Goal: Task Accomplishment & Management: Use online tool/utility

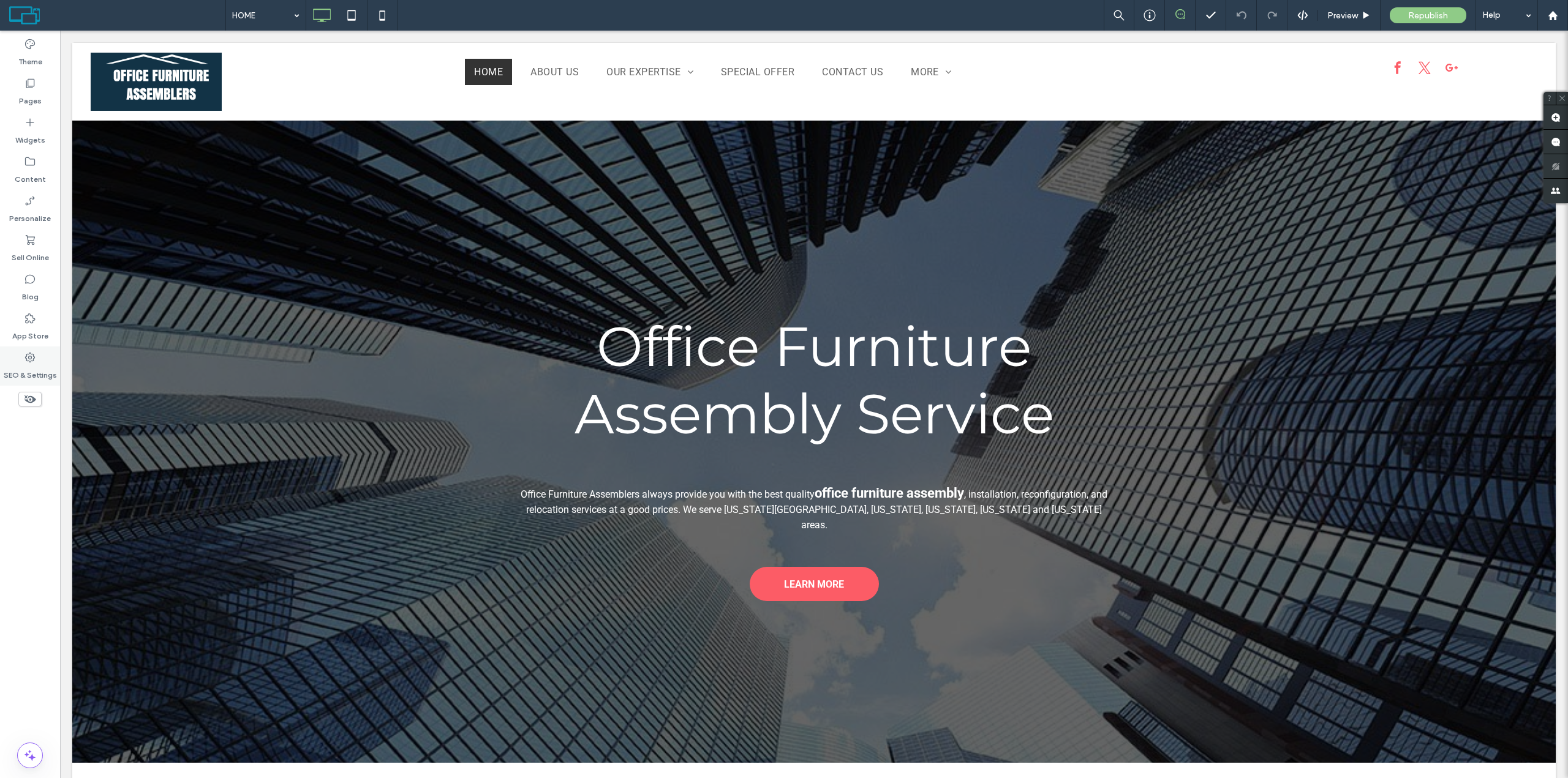
click at [36, 367] on label "SEO & Settings" at bounding box center [30, 373] width 53 height 17
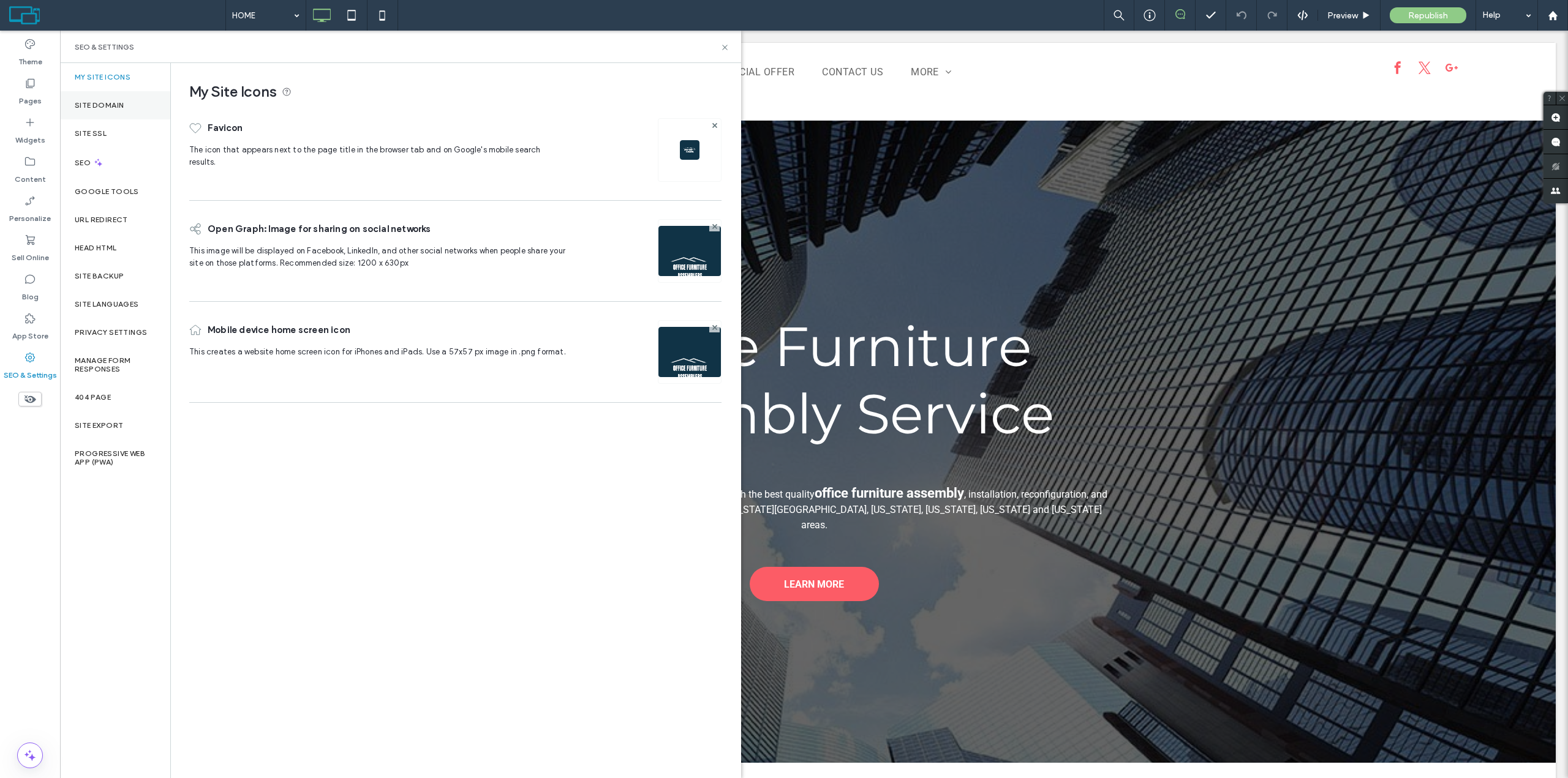
click at [117, 101] on label "Site Domain" at bounding box center [99, 106] width 49 height 8
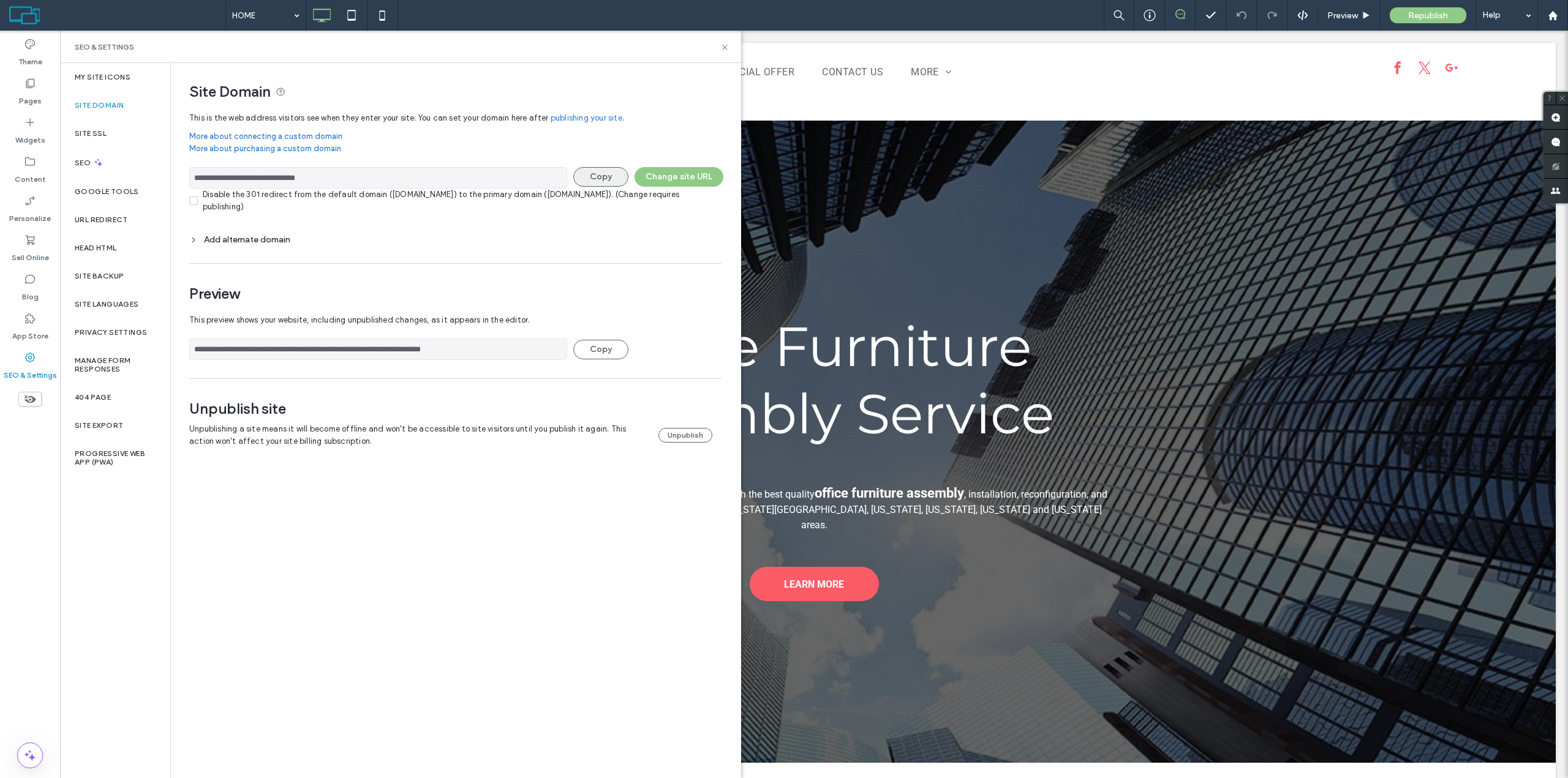
click at [602, 177] on button "Copy" at bounding box center [601, 177] width 55 height 19
drag, startPoint x: 342, startPoint y: 174, endPoint x: 190, endPoint y: 170, distance: 152.1
click at [190, 170] on input "**********" at bounding box center [378, 177] width 378 height 21
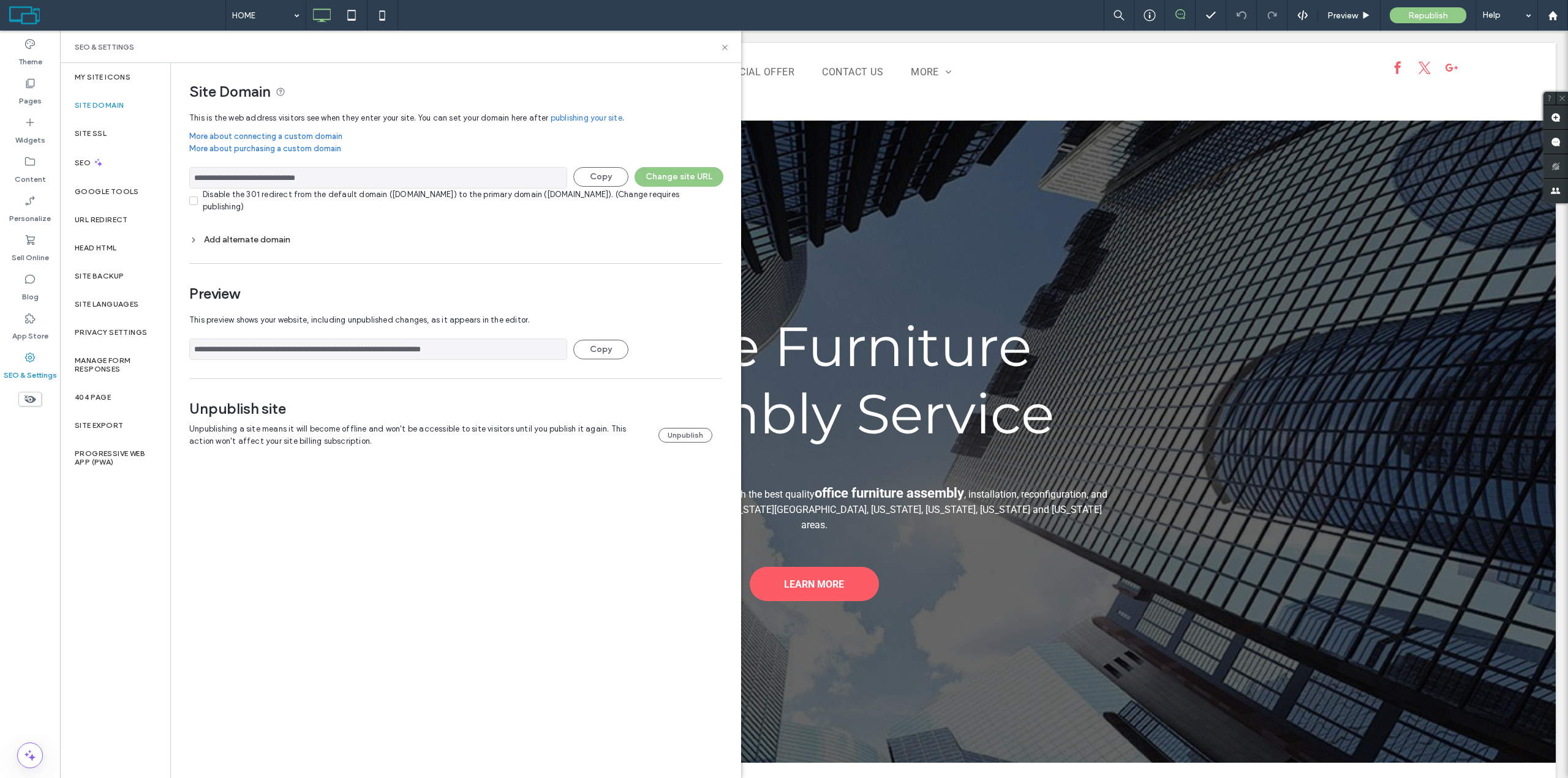
click at [719, 46] on div "SEO & Settings" at bounding box center [400, 47] width 651 height 10
click at [724, 48] on use at bounding box center [725, 47] width 5 height 5
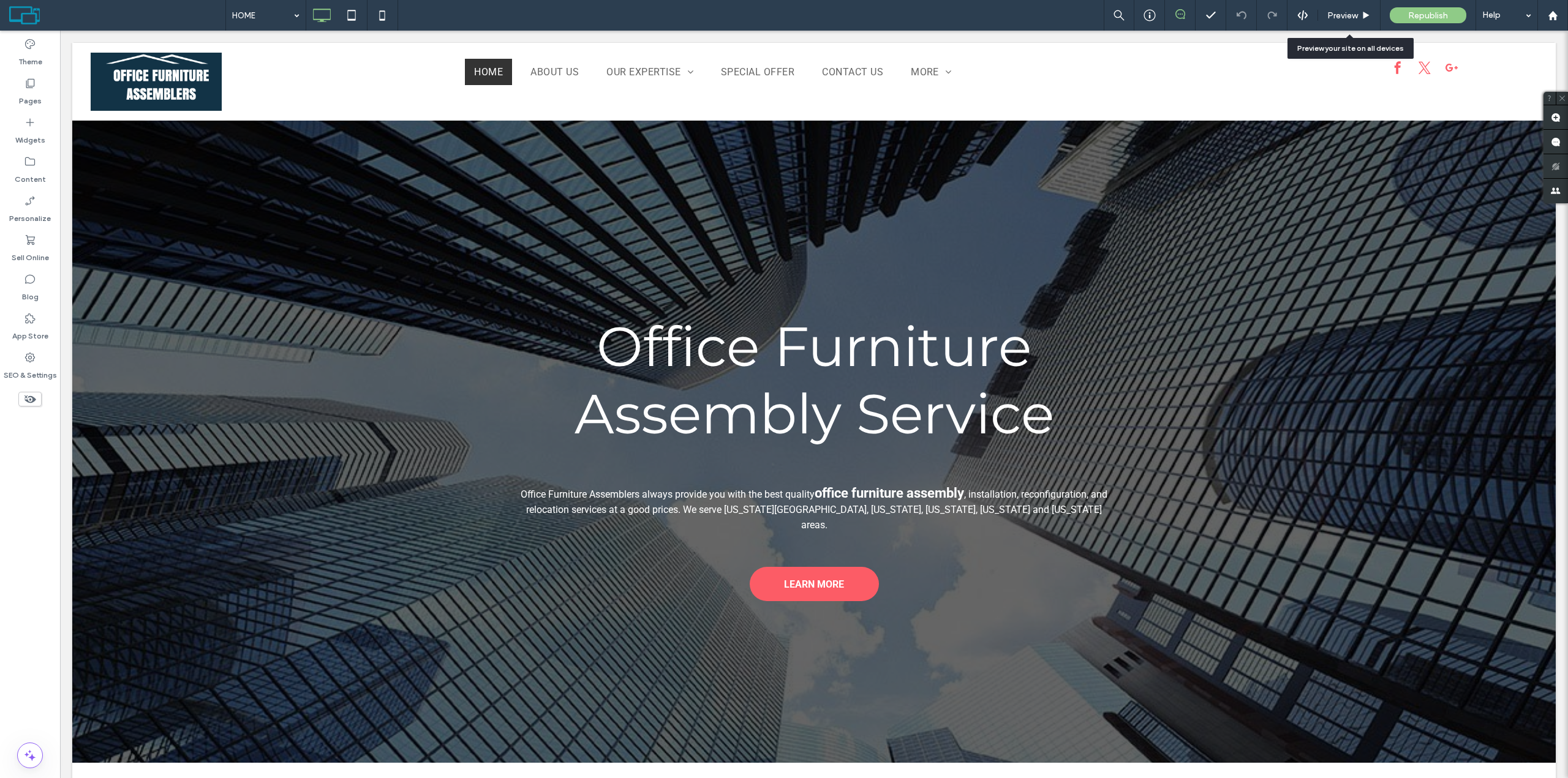
click at [1305, 9] on div "Preview Republish Help" at bounding box center [1335, 15] width 464 height 30
click at [1302, 18] on use at bounding box center [1302, 15] width 10 height 10
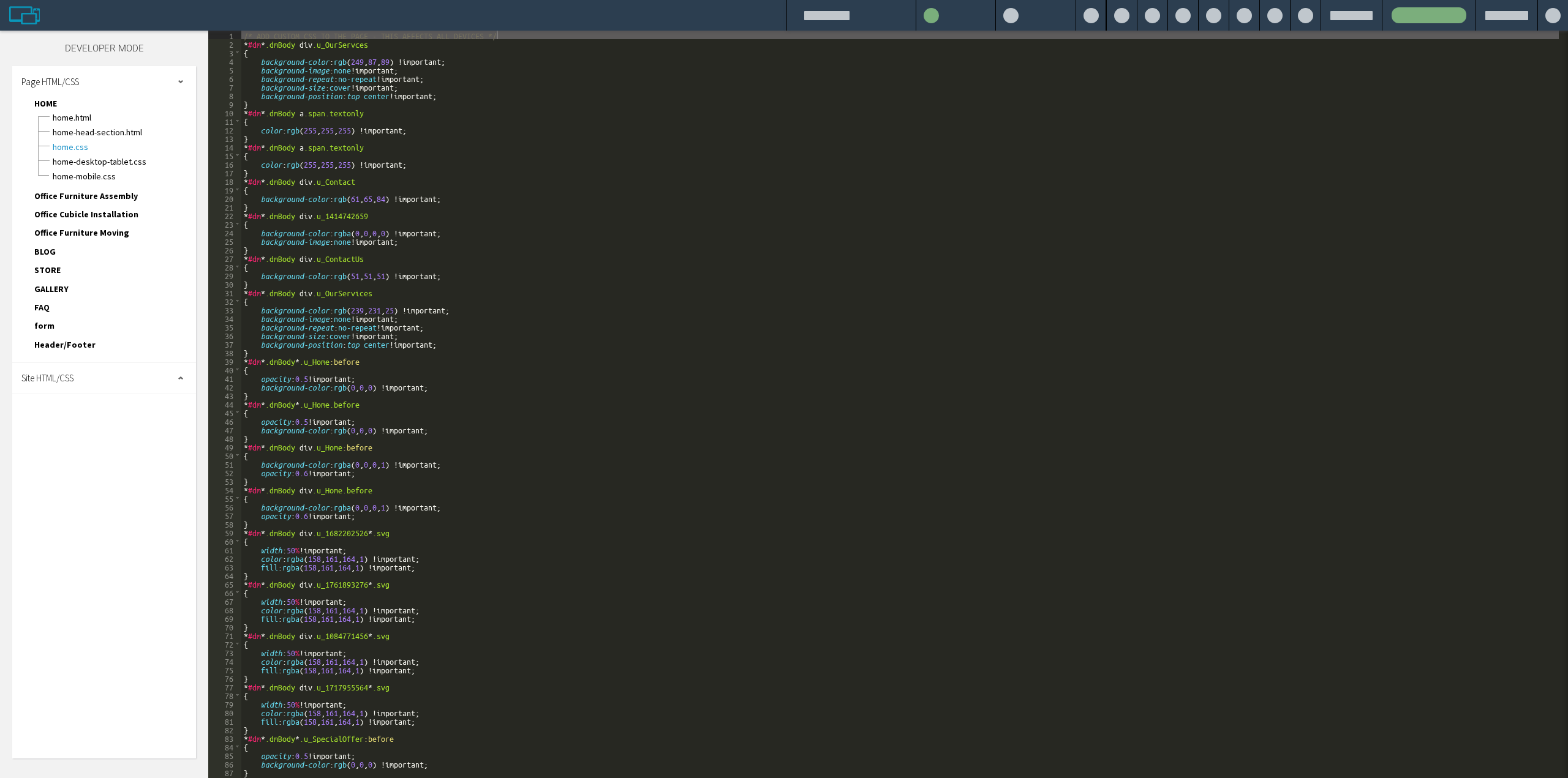
click at [64, 68] on div "Page HTML/CSS" at bounding box center [103, 81] width 183 height 30
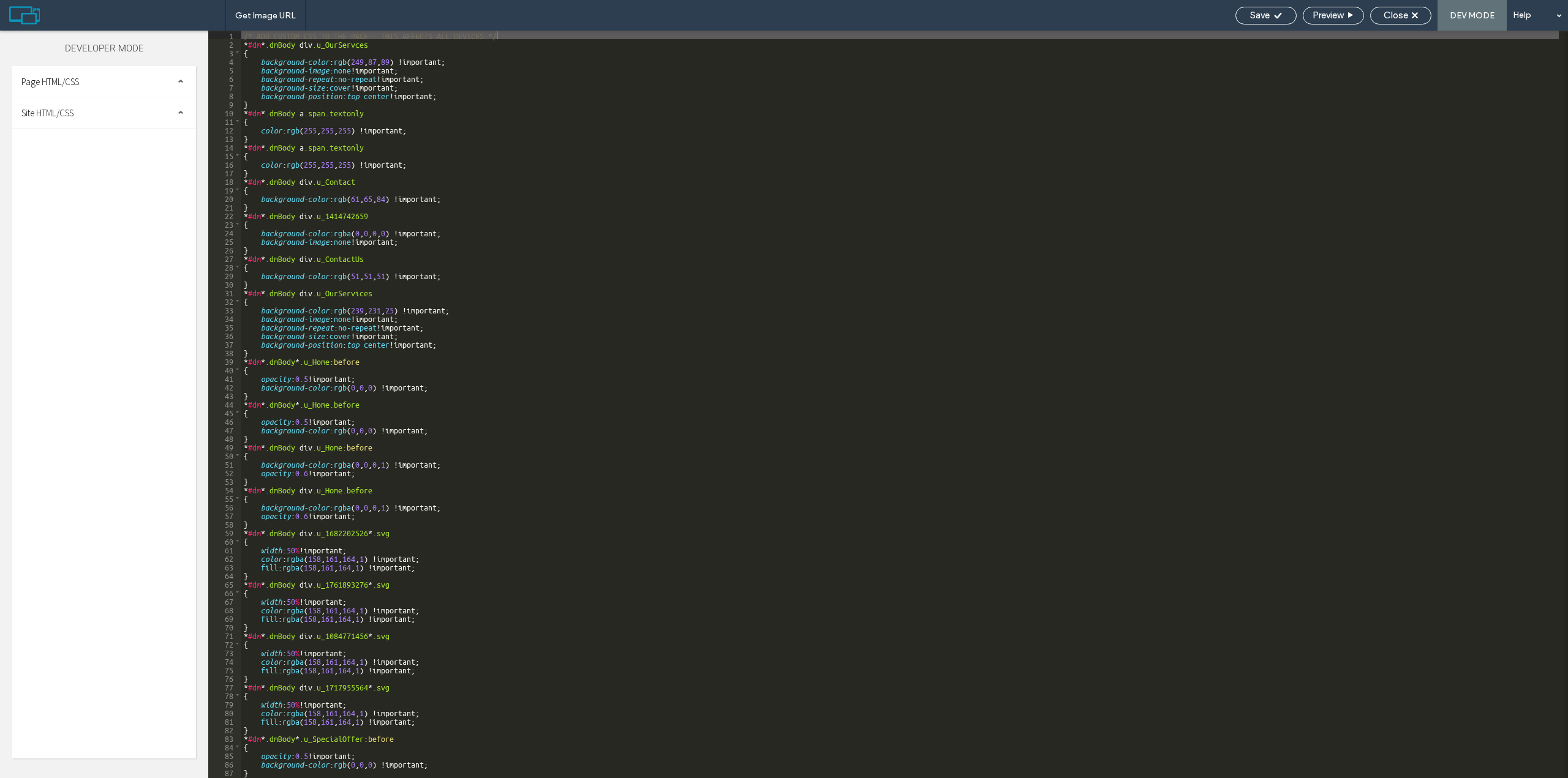
click at [73, 112] on span "Site HTML/CSS" at bounding box center [47, 113] width 52 height 12
click at [73, 129] on div "head-section.html" at bounding box center [126, 135] width 139 height 14
click at [71, 139] on span "head-section.html" at bounding box center [126, 136] width 139 height 12
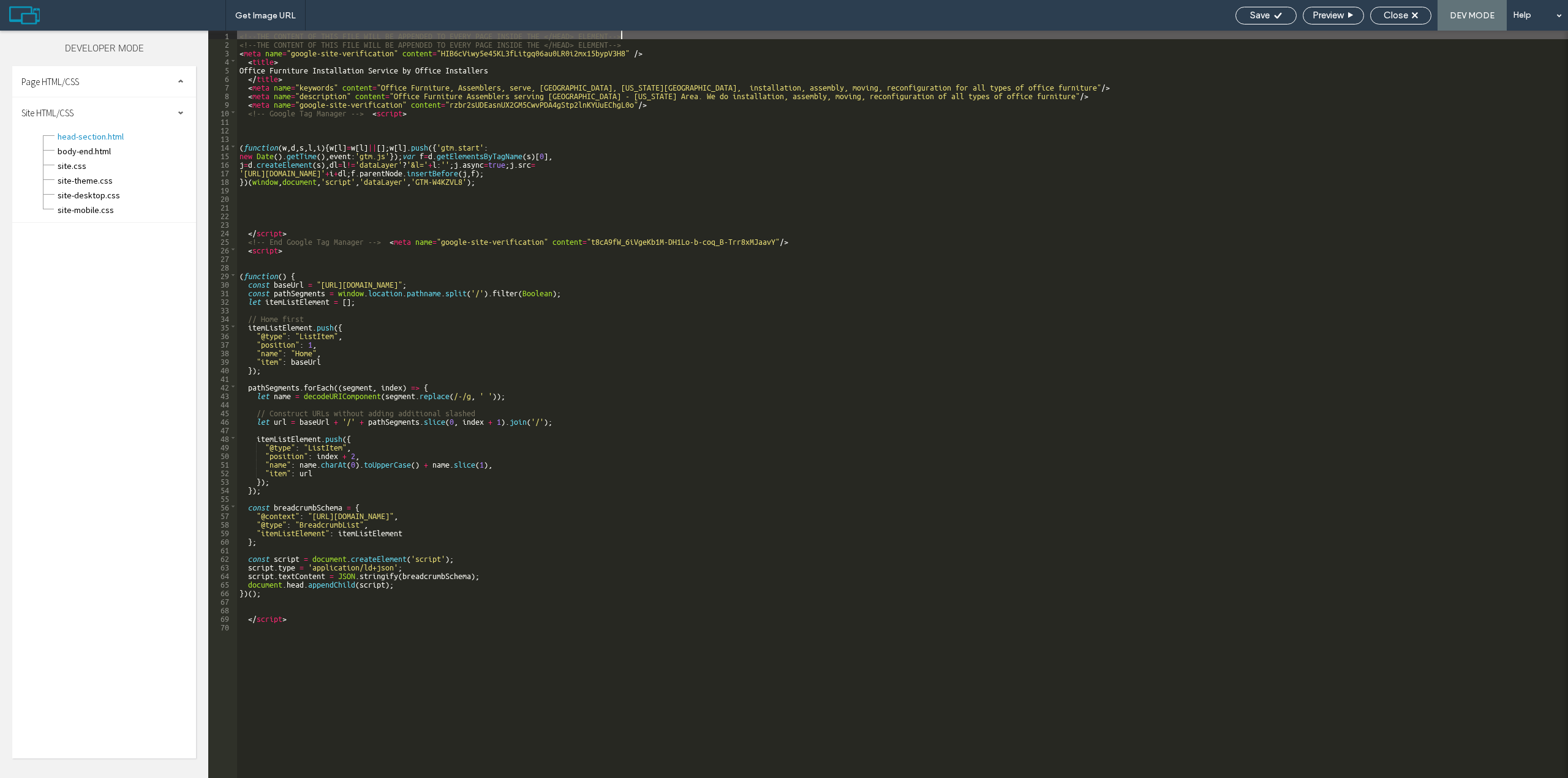
click at [464, 79] on div "<!--THE CONTENT OF THIS FILE WILL BE APPENDED TO EVERY PAGE INSIDE THE </HEAD> …" at bounding box center [902, 412] width 1331 height 764
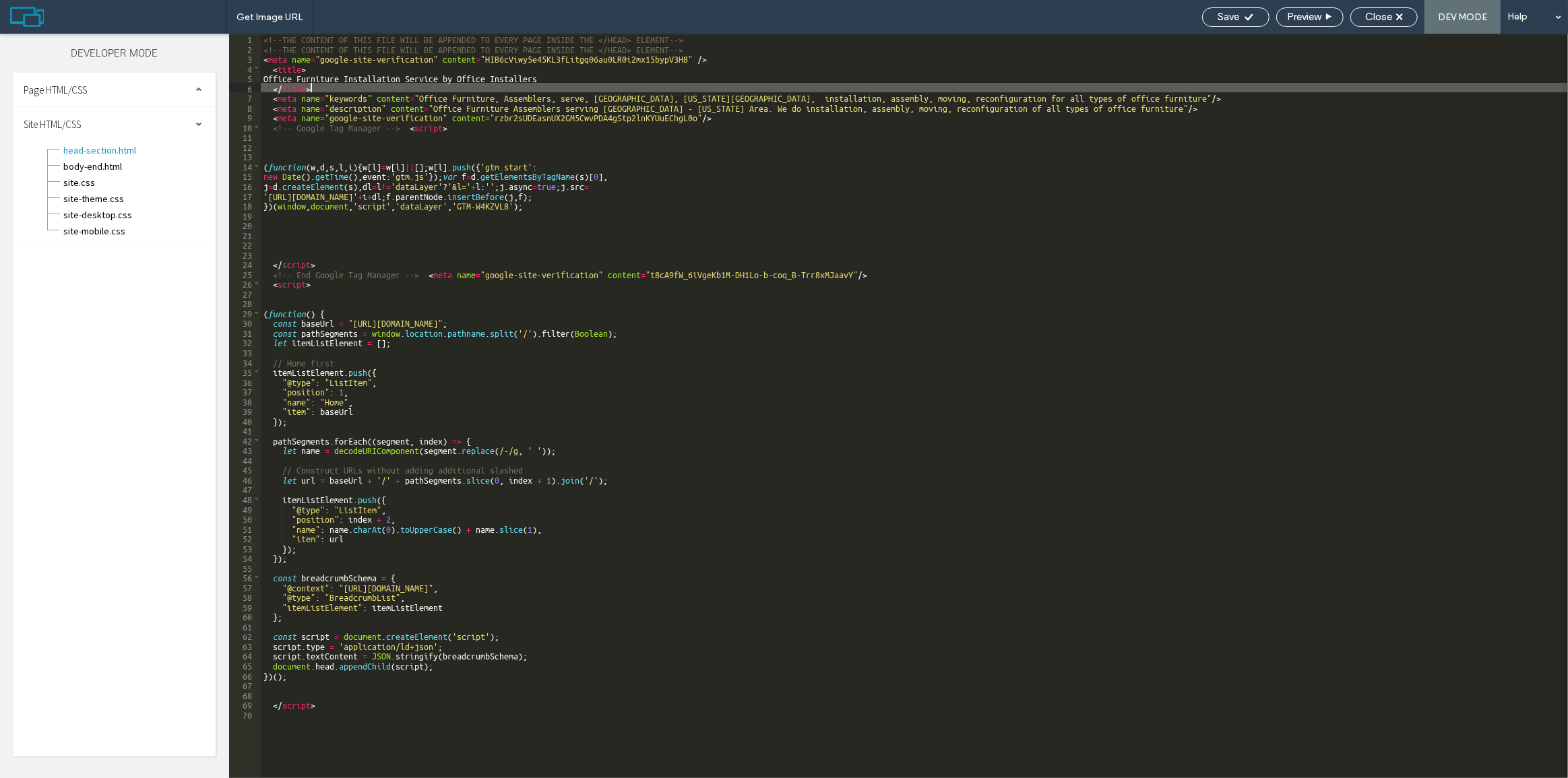
click at [478, 76] on div "<!--THE CONTENT OF THIS FILE WILL BE APPENDED TO EVERY PAGE INSIDE THE </HEAD> …" at bounding box center [915, 415] width 1307 height 764
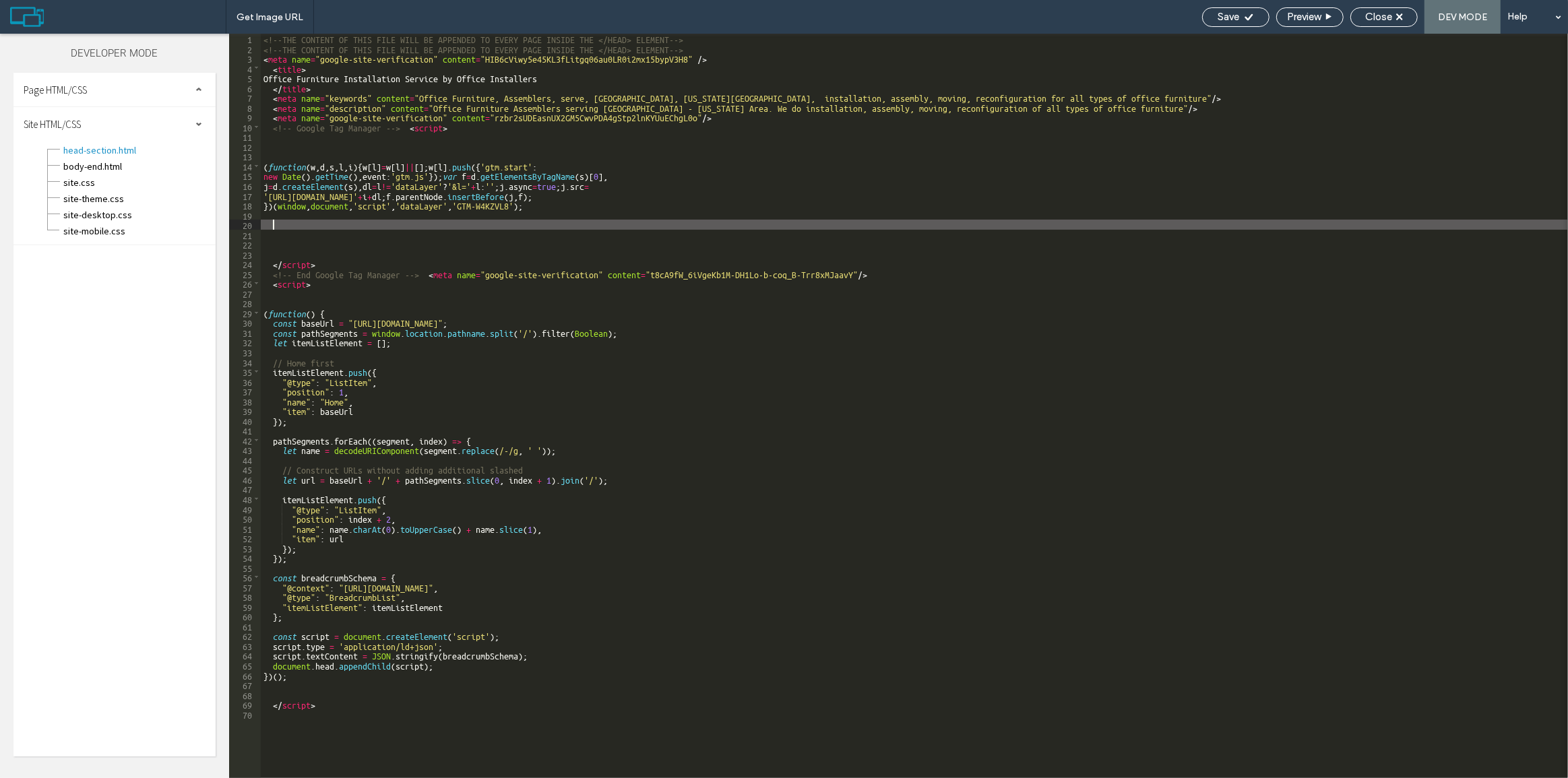
click at [748, 229] on div "<!--THE CONTENT OF THIS FILE WILL BE APPENDED TO EVERY PAGE INSIDE THE </HEAD> …" at bounding box center [915, 415] width 1307 height 764
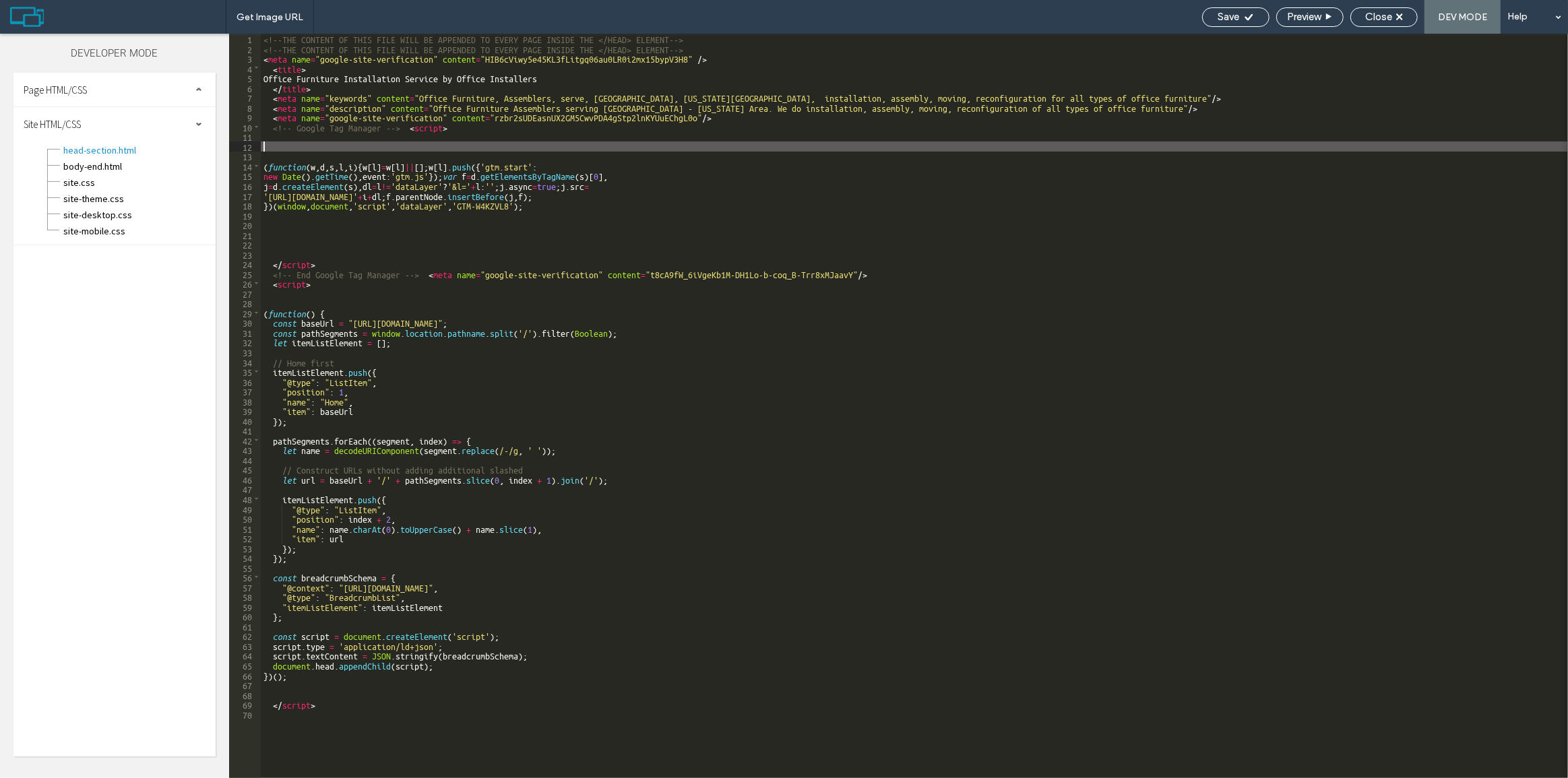
click at [591, 148] on div "<!--THE CONTENT OF THIS FILE WILL BE APPENDED TO EVERY PAGE INSIDE THE </HEAD> …" at bounding box center [915, 415] width 1307 height 764
click at [256, 68] on span at bounding box center [257, 68] width 7 height 10
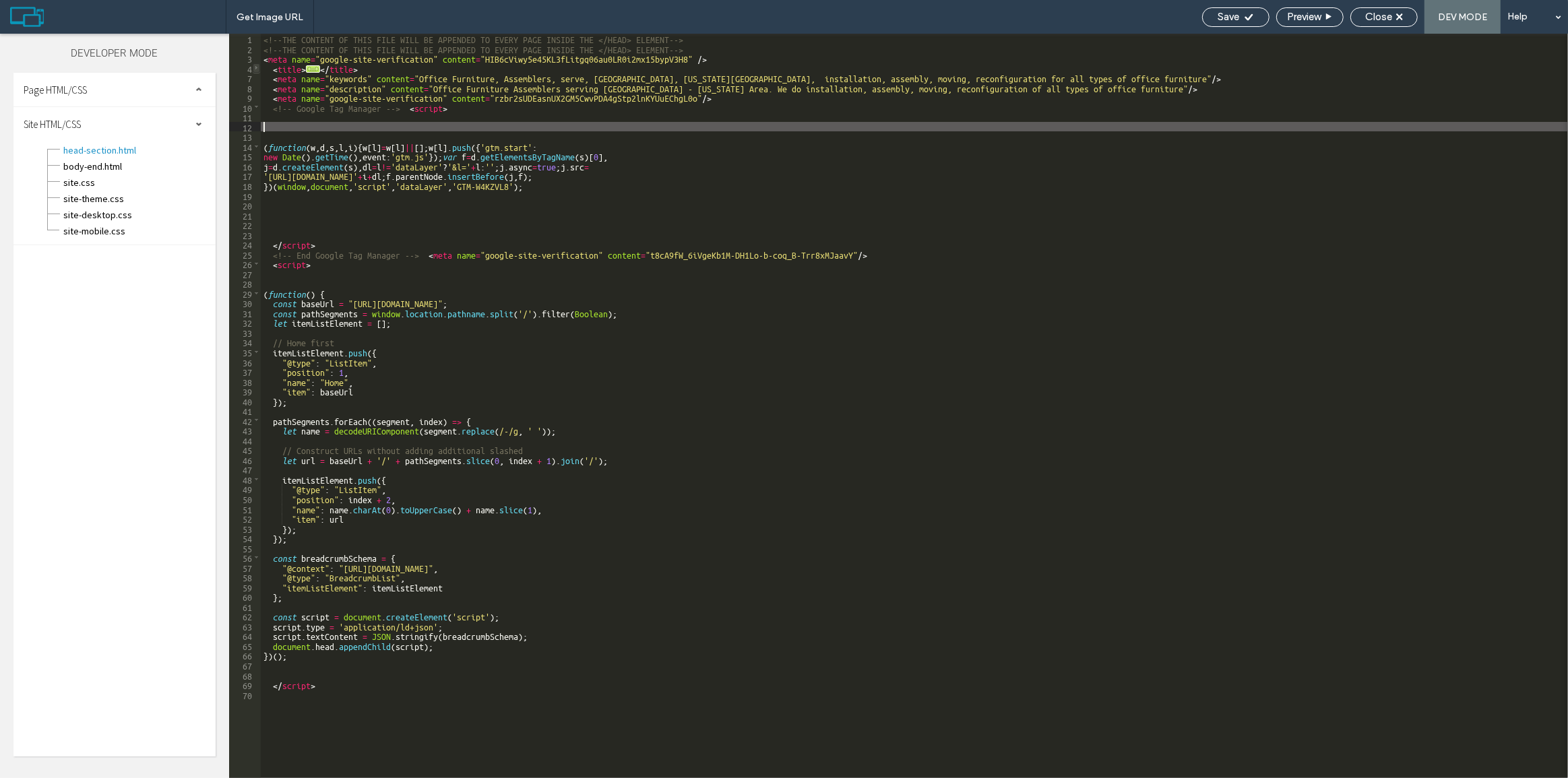
click at [256, 68] on span at bounding box center [257, 68] width 7 height 10
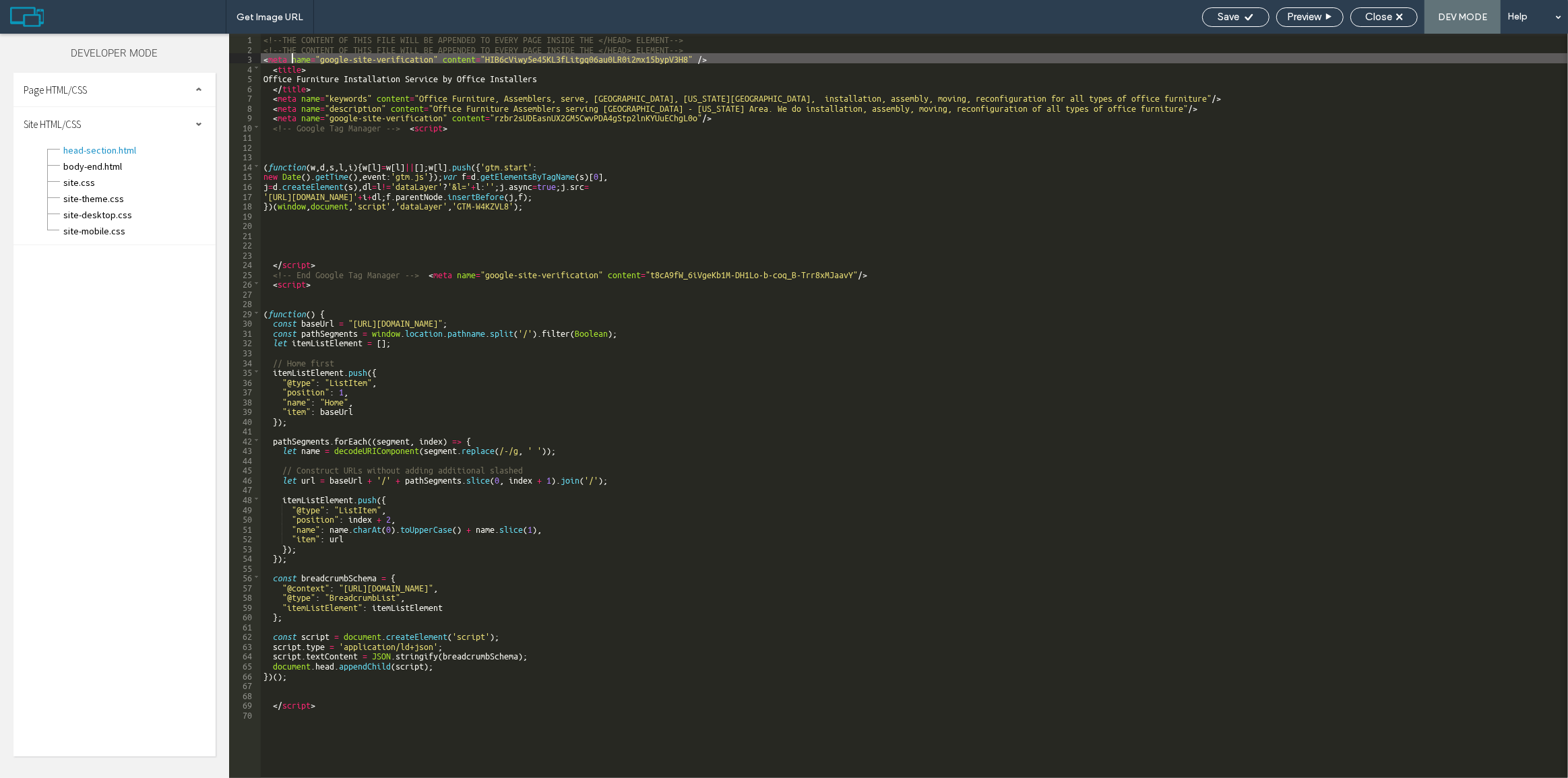
click at [293, 55] on div "<!--THE CONTENT OF THIS FILE WILL BE APPENDED TO EVERY PAGE INSIDE THE </HEAD> …" at bounding box center [915, 415] width 1307 height 764
click at [716, 58] on div "<!--THE CONTENT OF THIS FILE WILL BE APPENDED TO EVERY PAGE INSIDE THE </HEAD> …" at bounding box center [915, 415] width 1307 height 764
click at [717, 54] on div "<!--THE CONTENT OF THIS FILE WILL BE APPENDED TO EVERY PAGE INSIDE THE </HEAD> …" at bounding box center [915, 415] width 1307 height 764
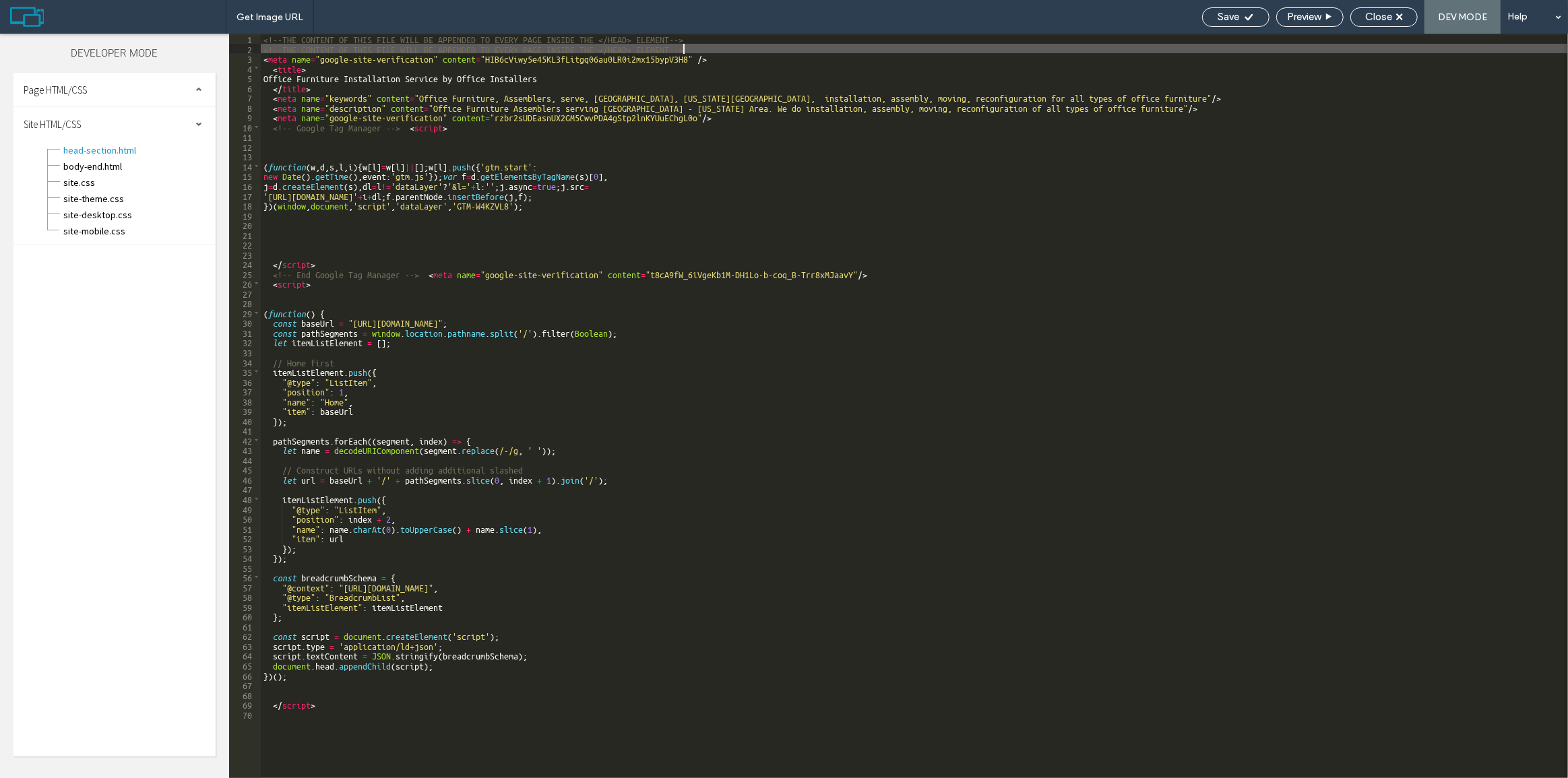
click at [729, 44] on div "<!--THE CONTENT OF THIS FILE WILL BE APPENDED TO EVERY PAGE INSIDE THE </HEAD> …" at bounding box center [915, 415] width 1307 height 764
type textarea "**"
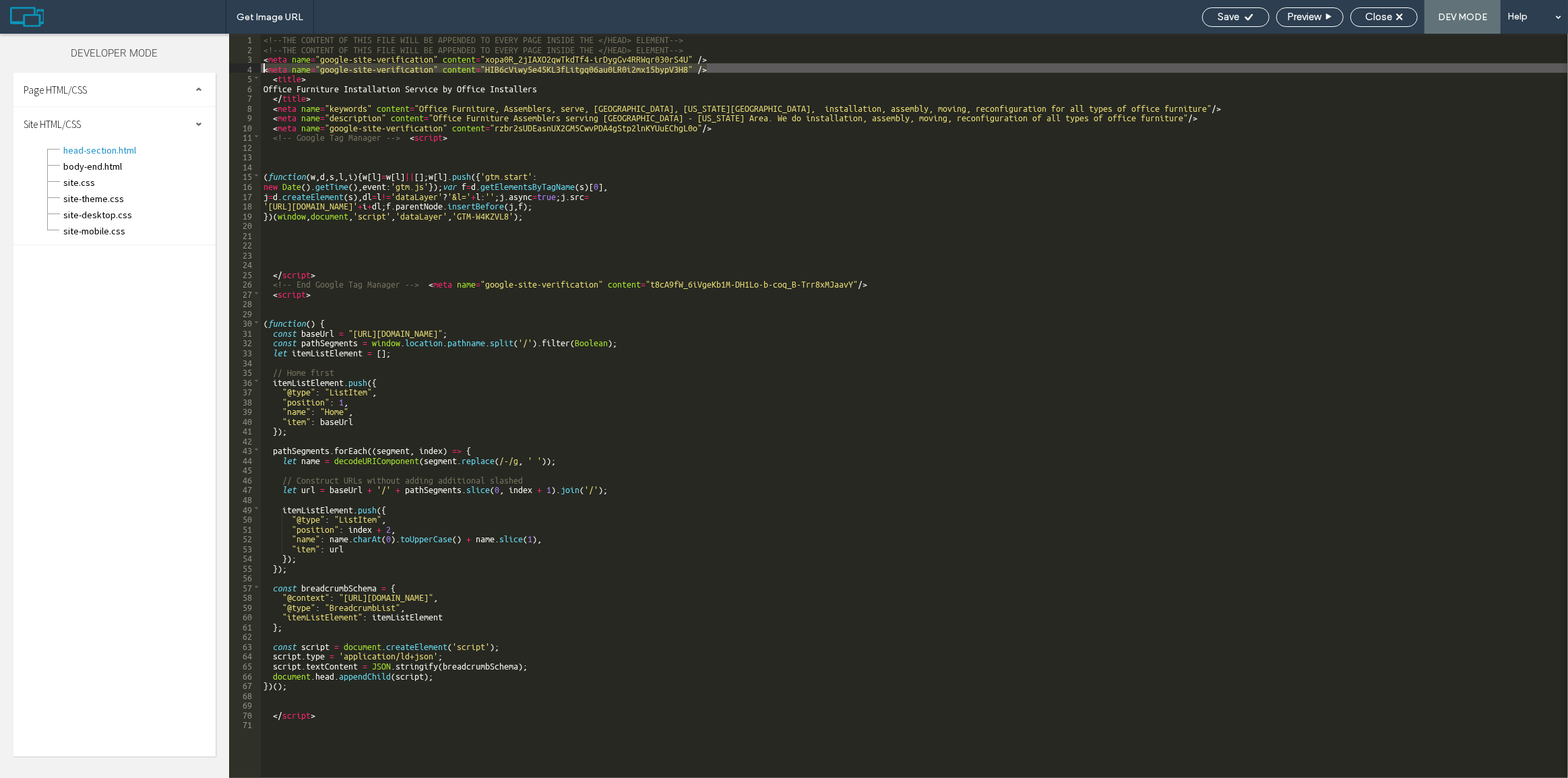
drag, startPoint x: 710, startPoint y: 67, endPoint x: 250, endPoint y: 65, distance: 460.0
click at [250, 65] on div "** 1 2 3 4 5 6 7 8 9 10 11 12 13 14 15 16 17 18 19 20 21 22 23 24 25 26 27 28 2…" at bounding box center [898, 405] width 1338 height 745
click at [768, 73] on div "<!--THE CONTENT OF THIS FILE WILL BE APPENDED TO EVERY PAGE INSIDE THE </HEAD> …" at bounding box center [915, 415] width 1307 height 764
click at [1214, 22] on div "Save" at bounding box center [1235, 17] width 66 height 12
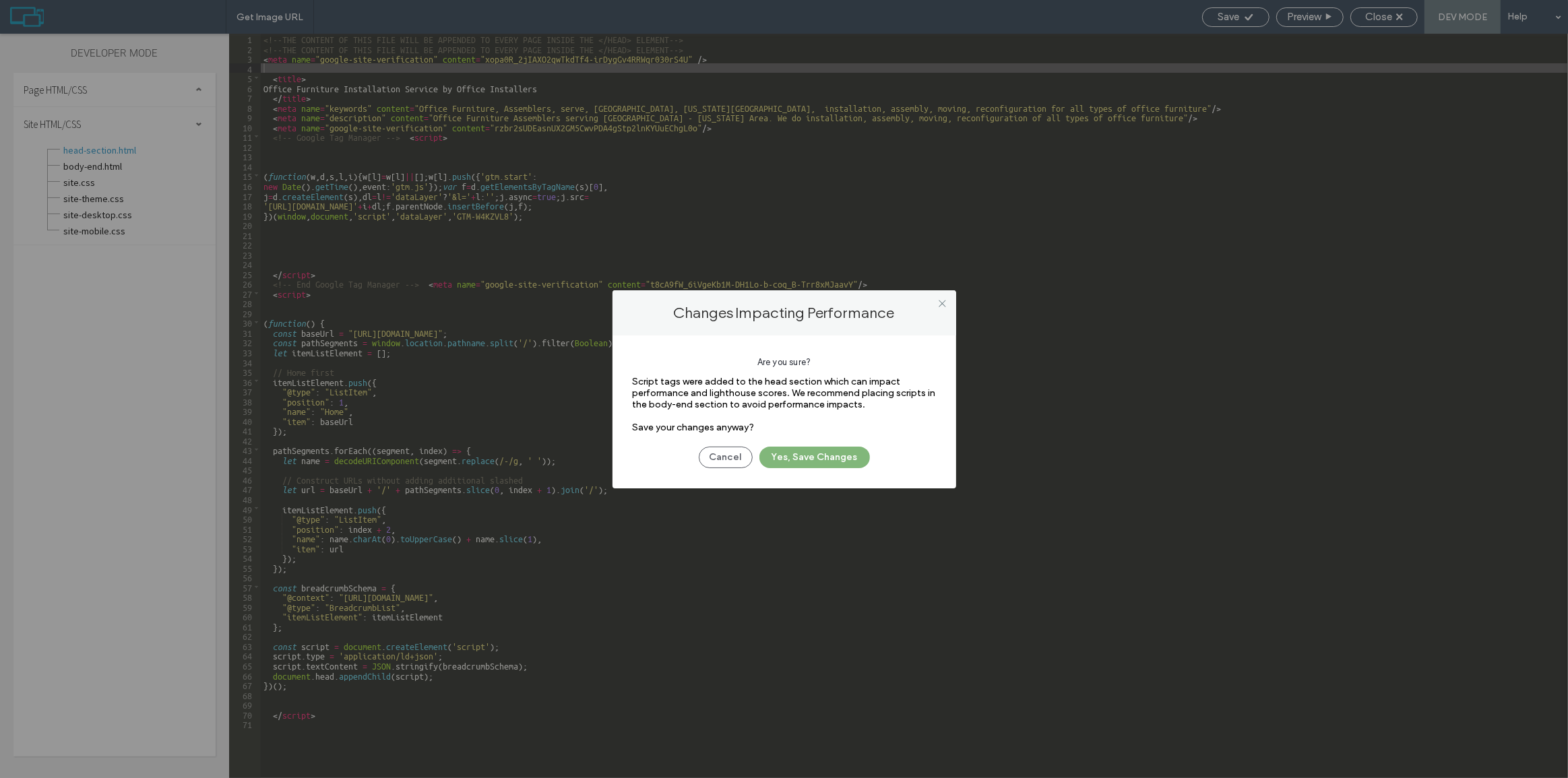
click at [821, 455] on button "Yes, Save Changes" at bounding box center [814, 457] width 111 height 21
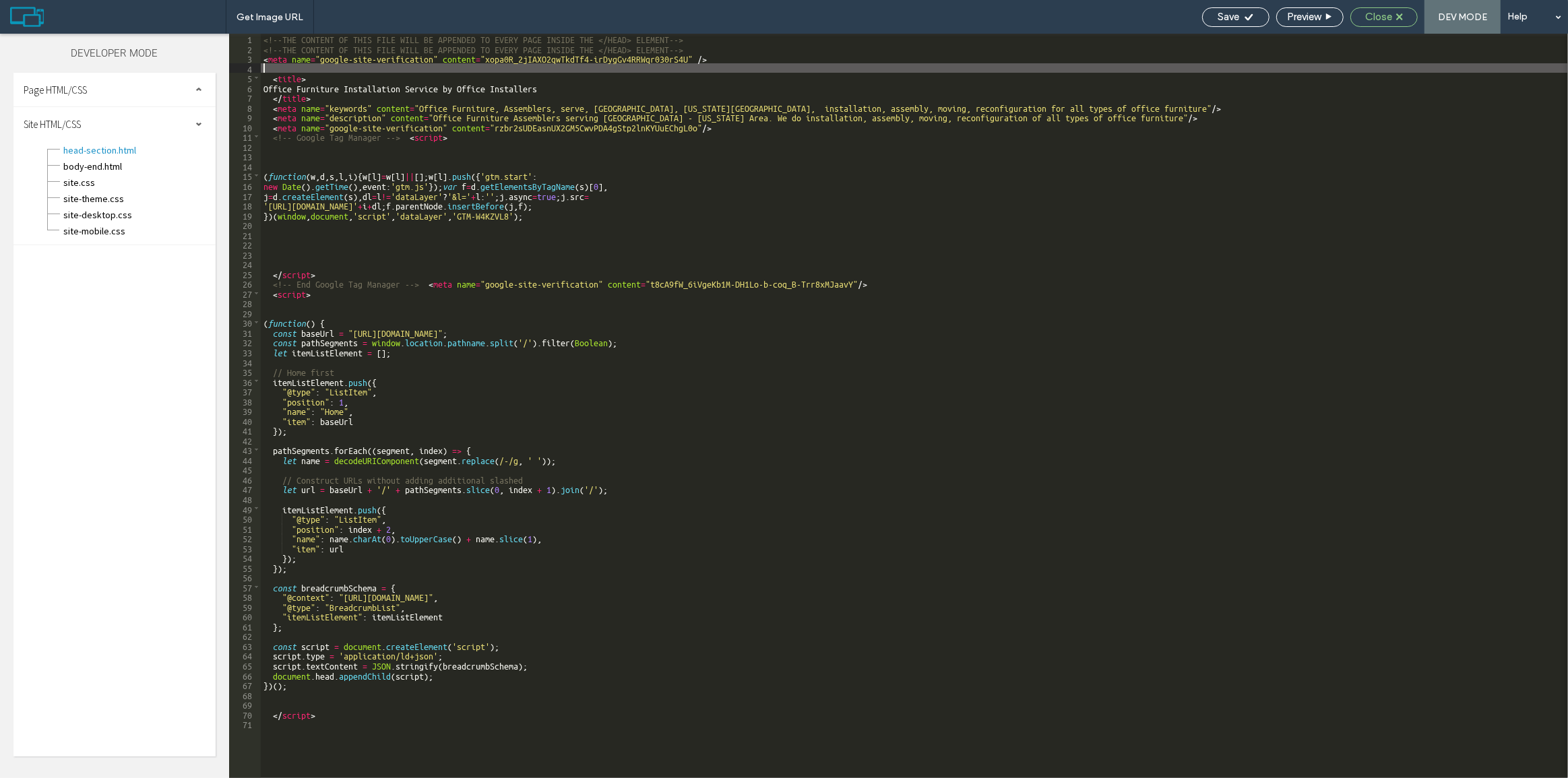
click at [1402, 8] on div "Close" at bounding box center [1384, 17] width 67 height 20
click at [1244, 8] on div "Save" at bounding box center [1235, 17] width 67 height 20
click at [1367, 14] on span "Close" at bounding box center [1378, 17] width 27 height 12
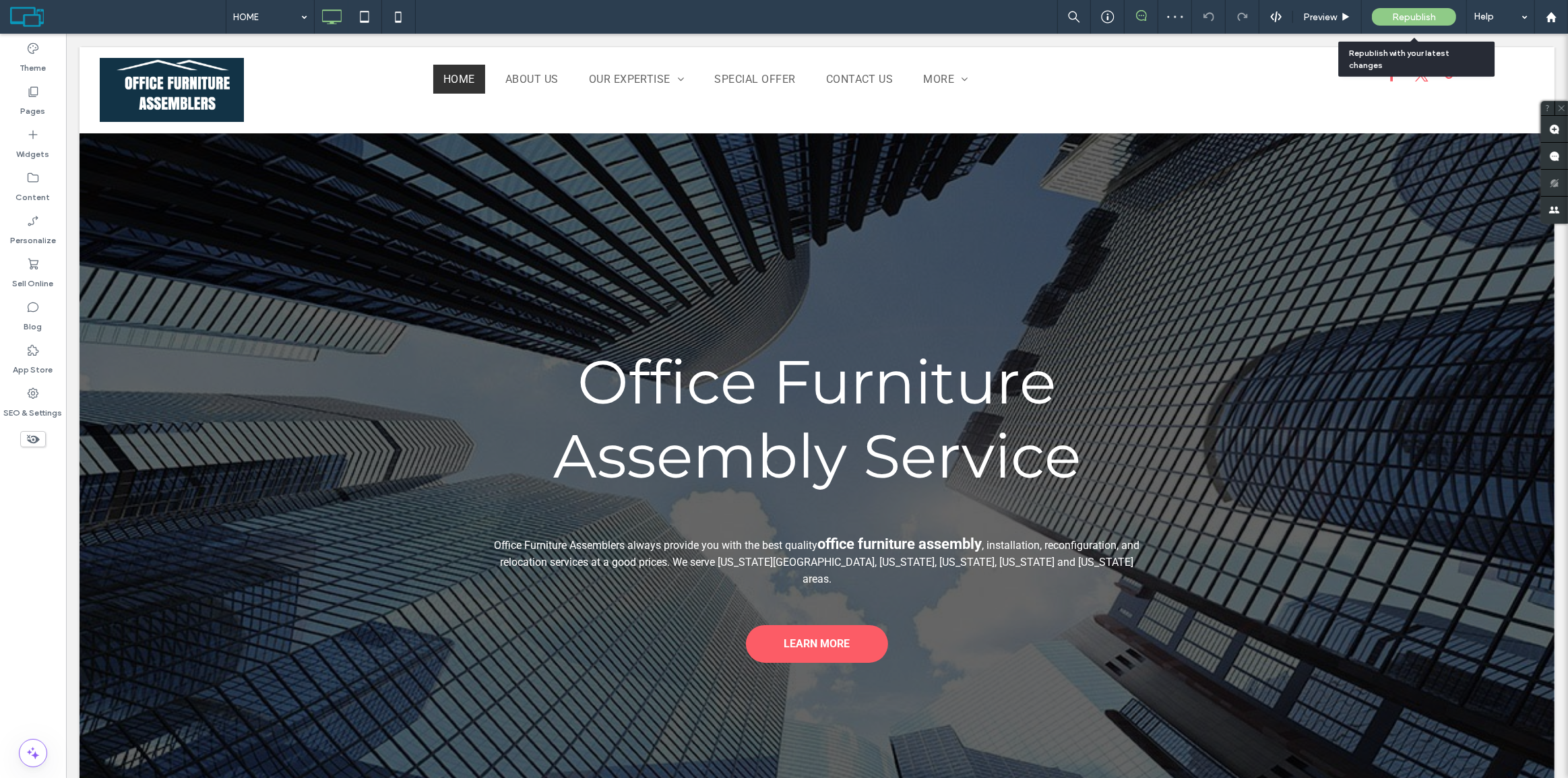
click at [1402, 13] on span "Republish" at bounding box center [1414, 17] width 44 height 11
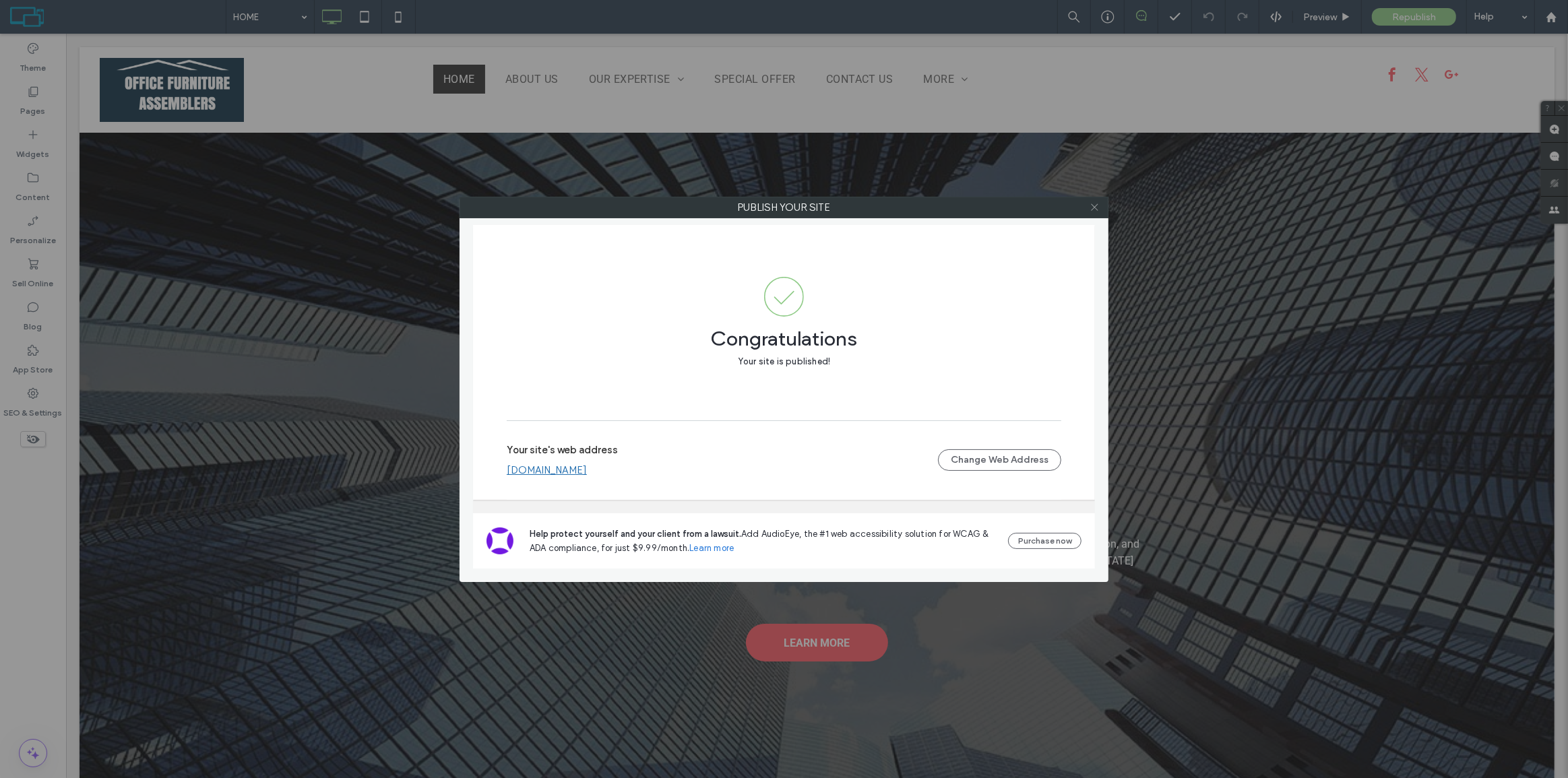
click at [1094, 204] on icon at bounding box center [1094, 206] width 10 height 10
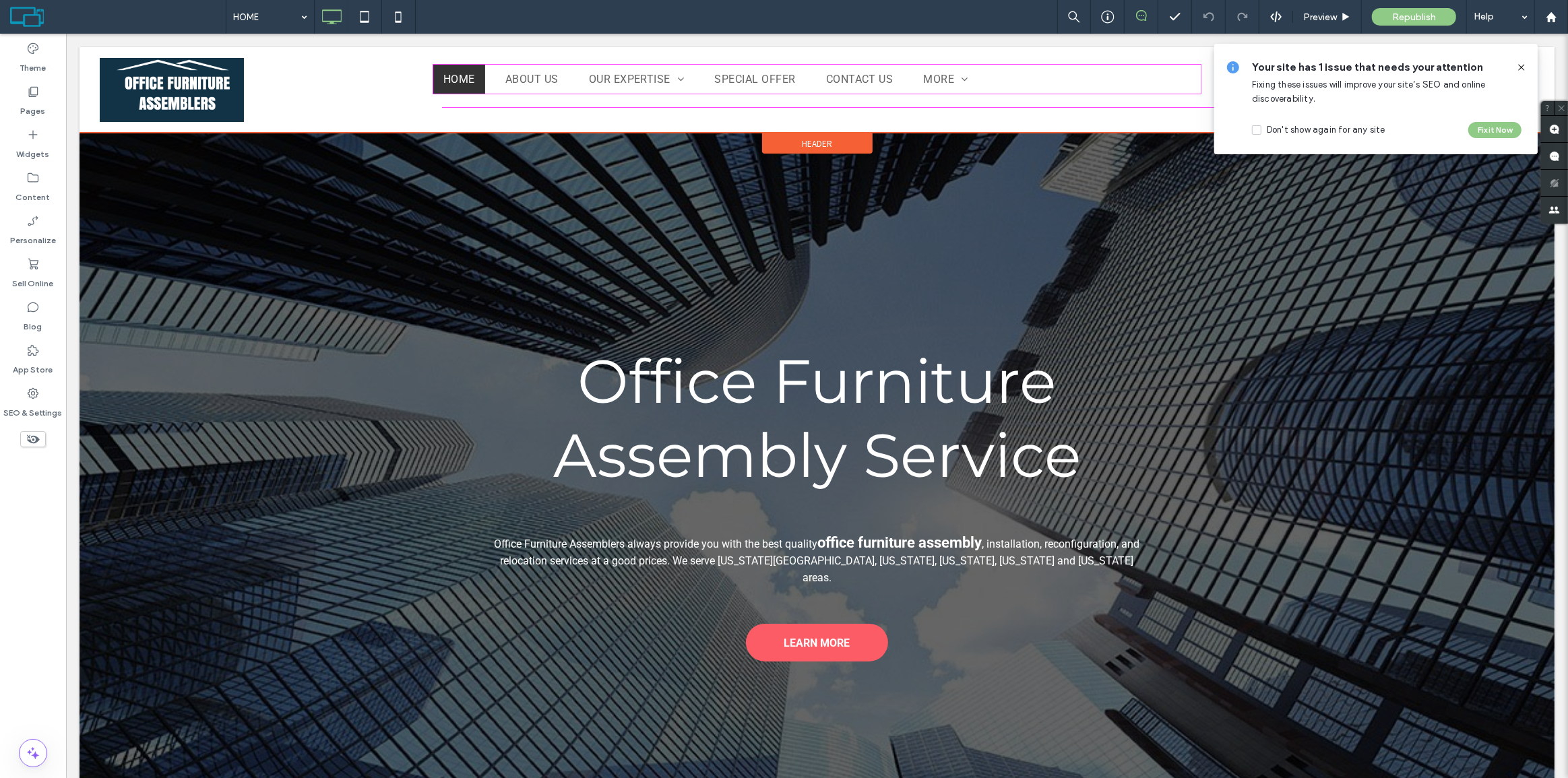
click at [1422, 70] on div at bounding box center [1425, 68] width 6 height 6
click at [1485, 126] on button "Fix it Now" at bounding box center [1495, 129] width 53 height 16
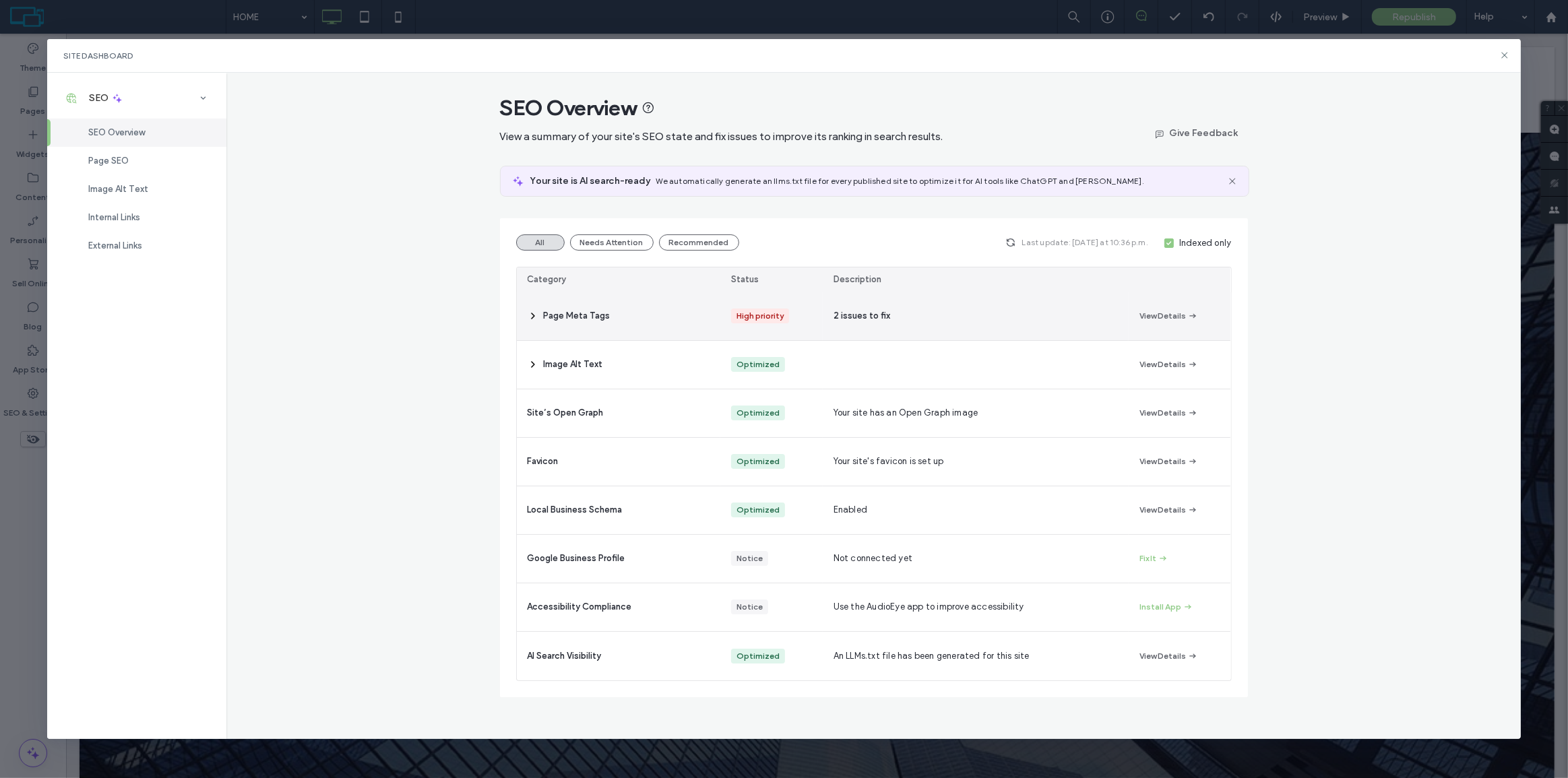
click at [638, 318] on div "Page Meta Tags" at bounding box center [619, 316] width 204 height 47
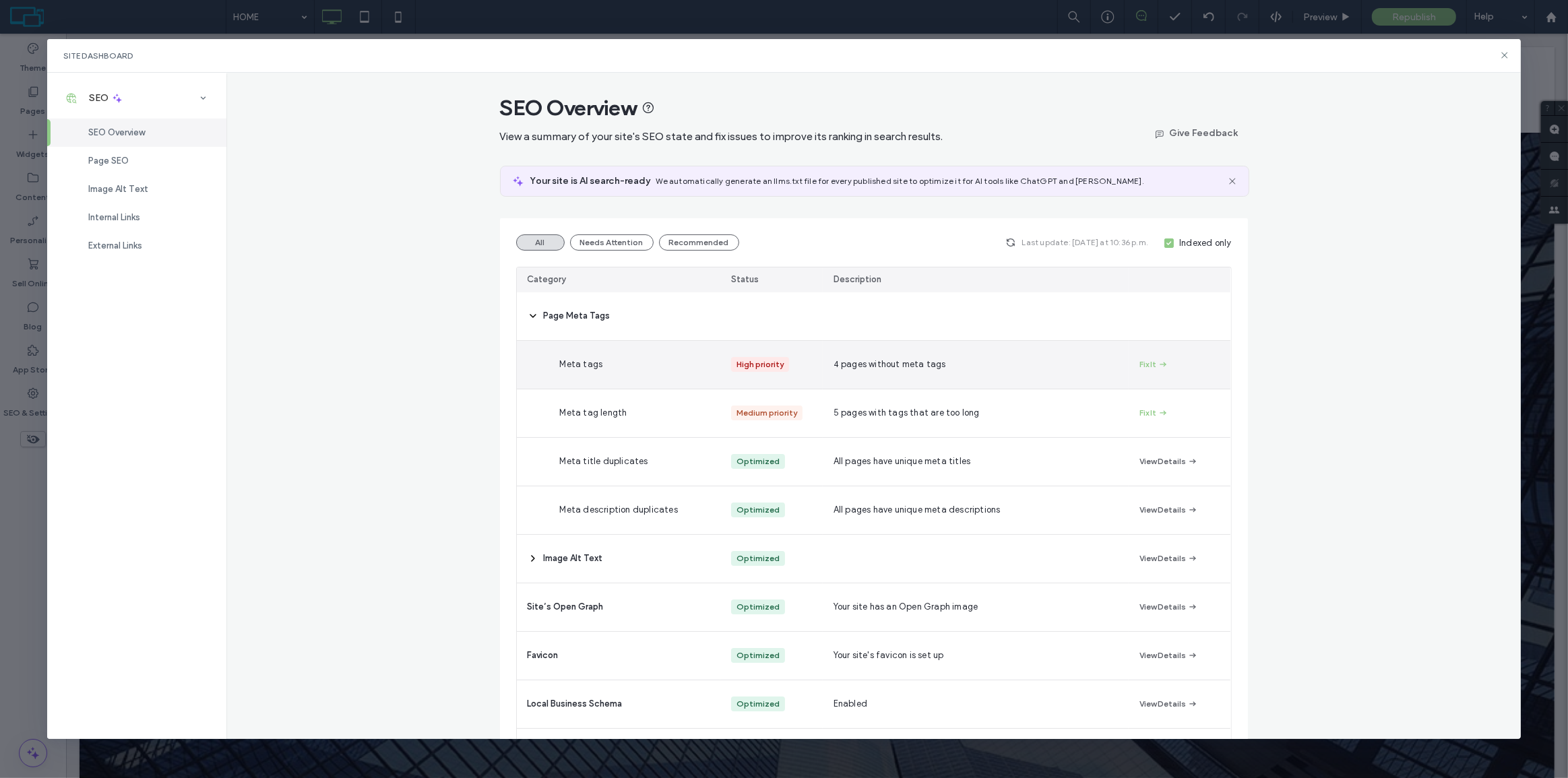
click at [640, 371] on div "Meta tags" at bounding box center [652, 364] width 204 height 47
click at [771, 368] on div "High priority" at bounding box center [759, 364] width 47 height 15
click at [1157, 363] on icon "button" at bounding box center [1163, 364] width 11 height 11
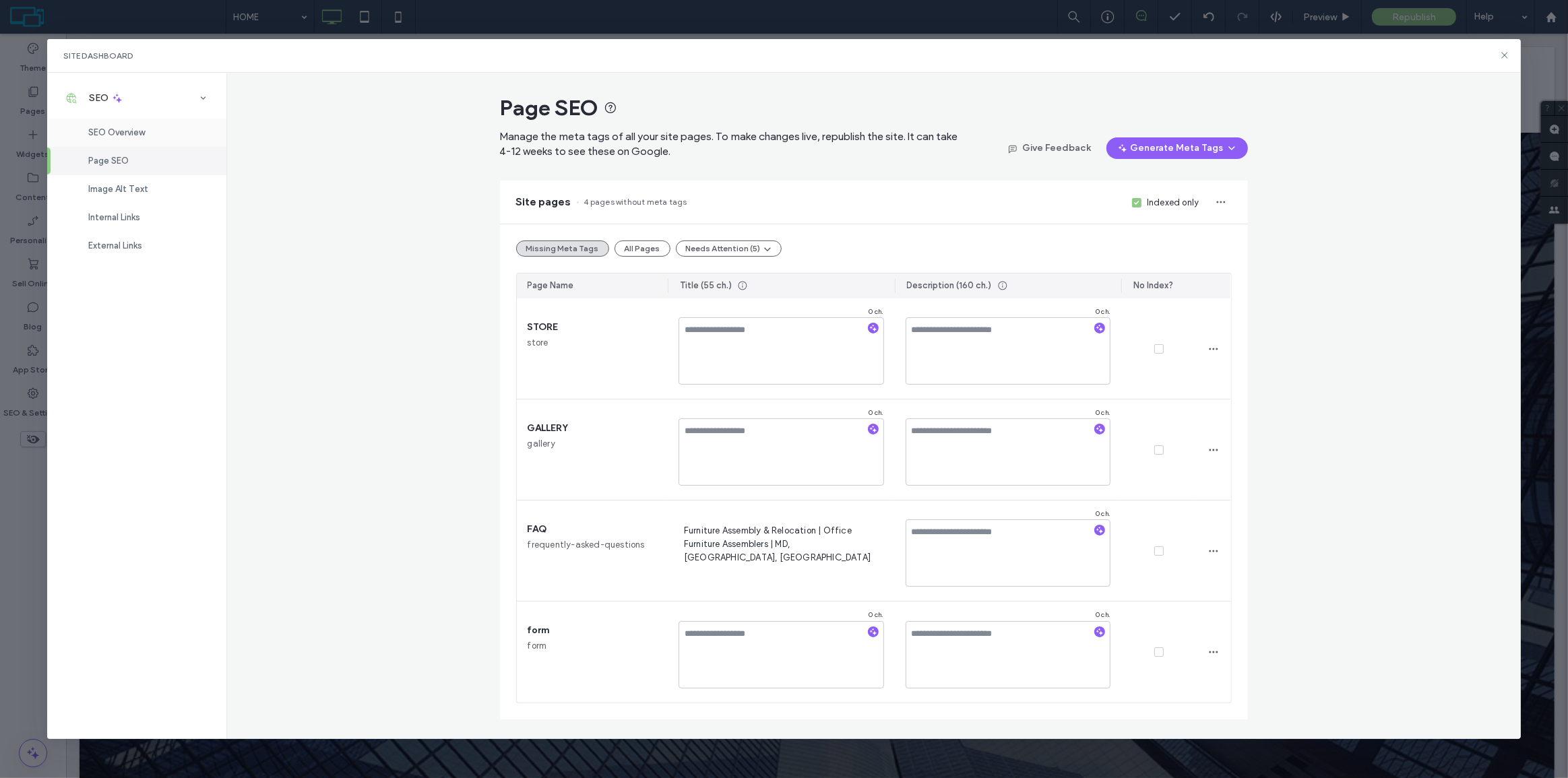
click at [137, 136] on span "SEO Overview" at bounding box center [116, 132] width 57 height 10
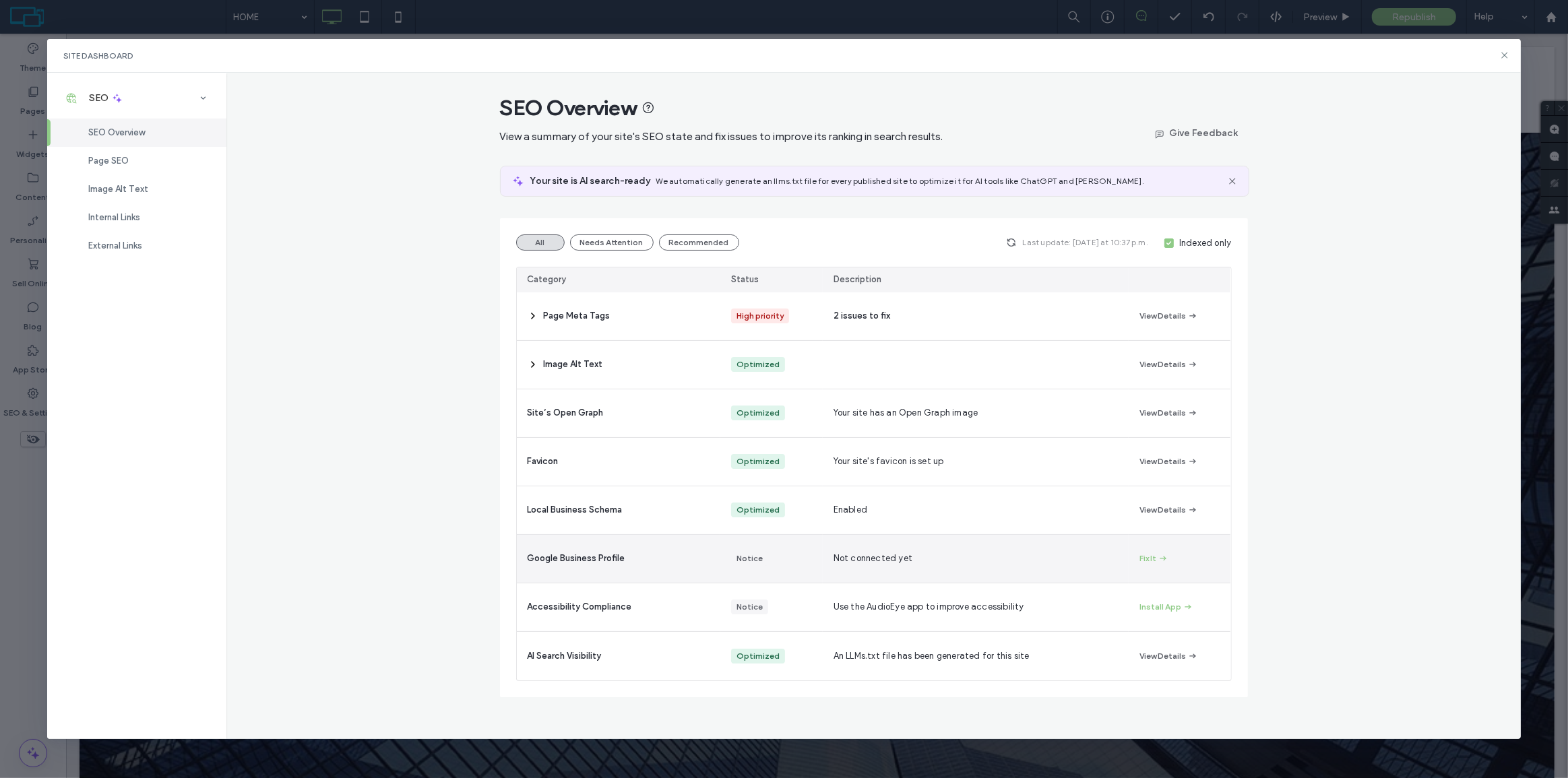
click at [640, 556] on div "Google Business Profile" at bounding box center [619, 559] width 204 height 47
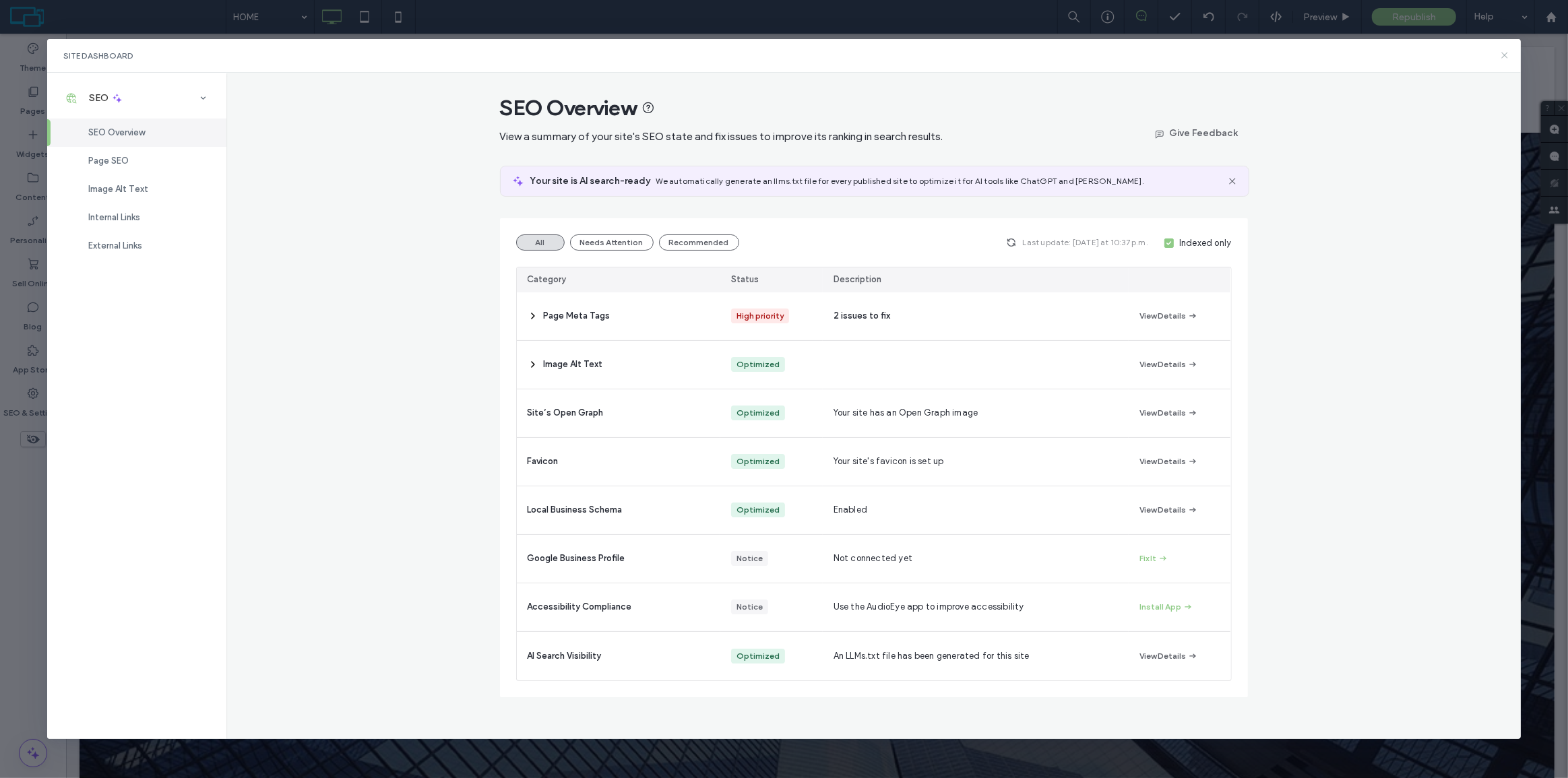
click at [1503, 55] on icon at bounding box center [1505, 56] width 11 height 11
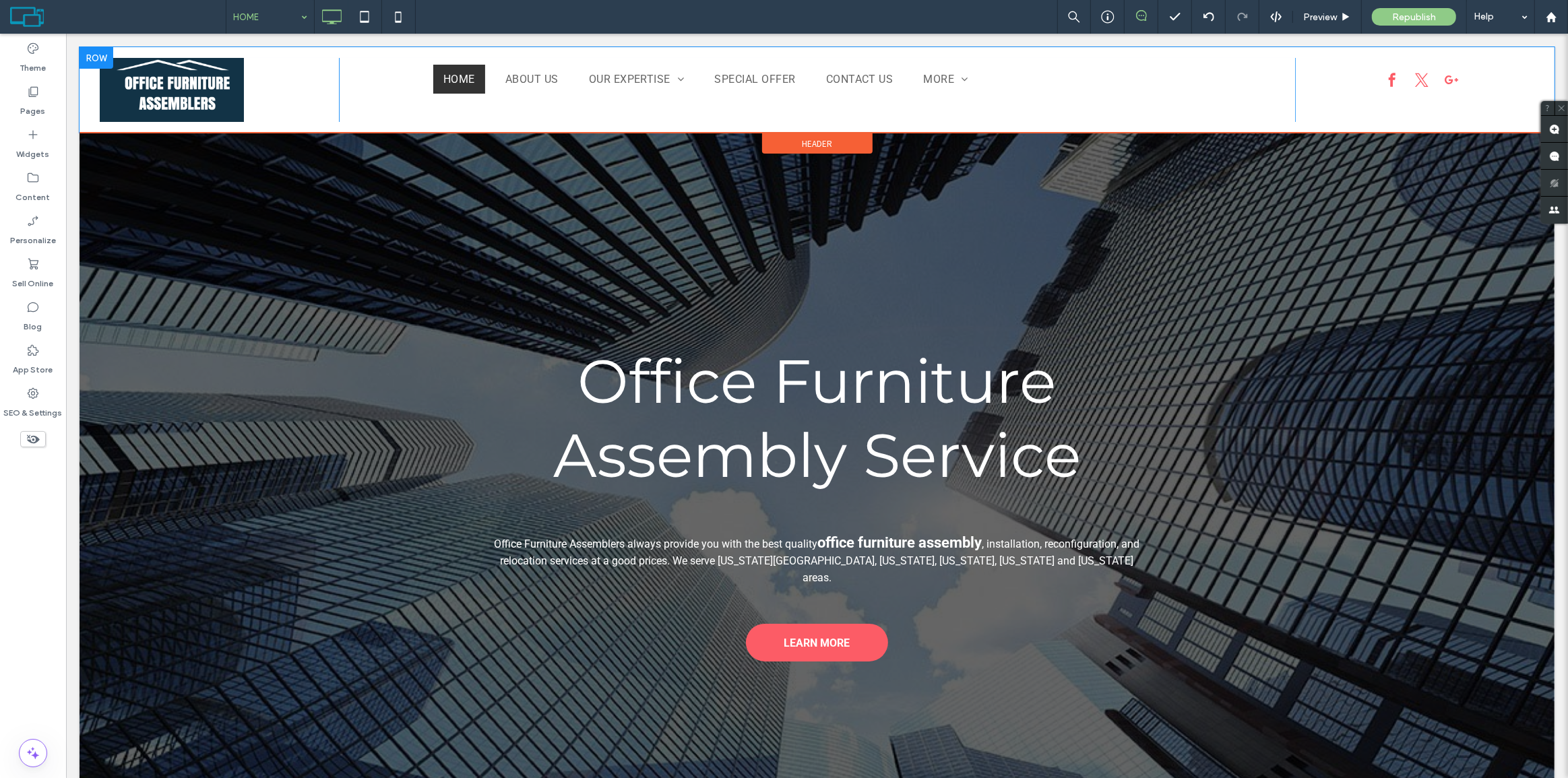
click at [506, 112] on div "HOME ABOUT US OUR EXPERTISE Office Furniture Assembly Office Cubicle Installati…" at bounding box center [816, 89] width 956 height 64
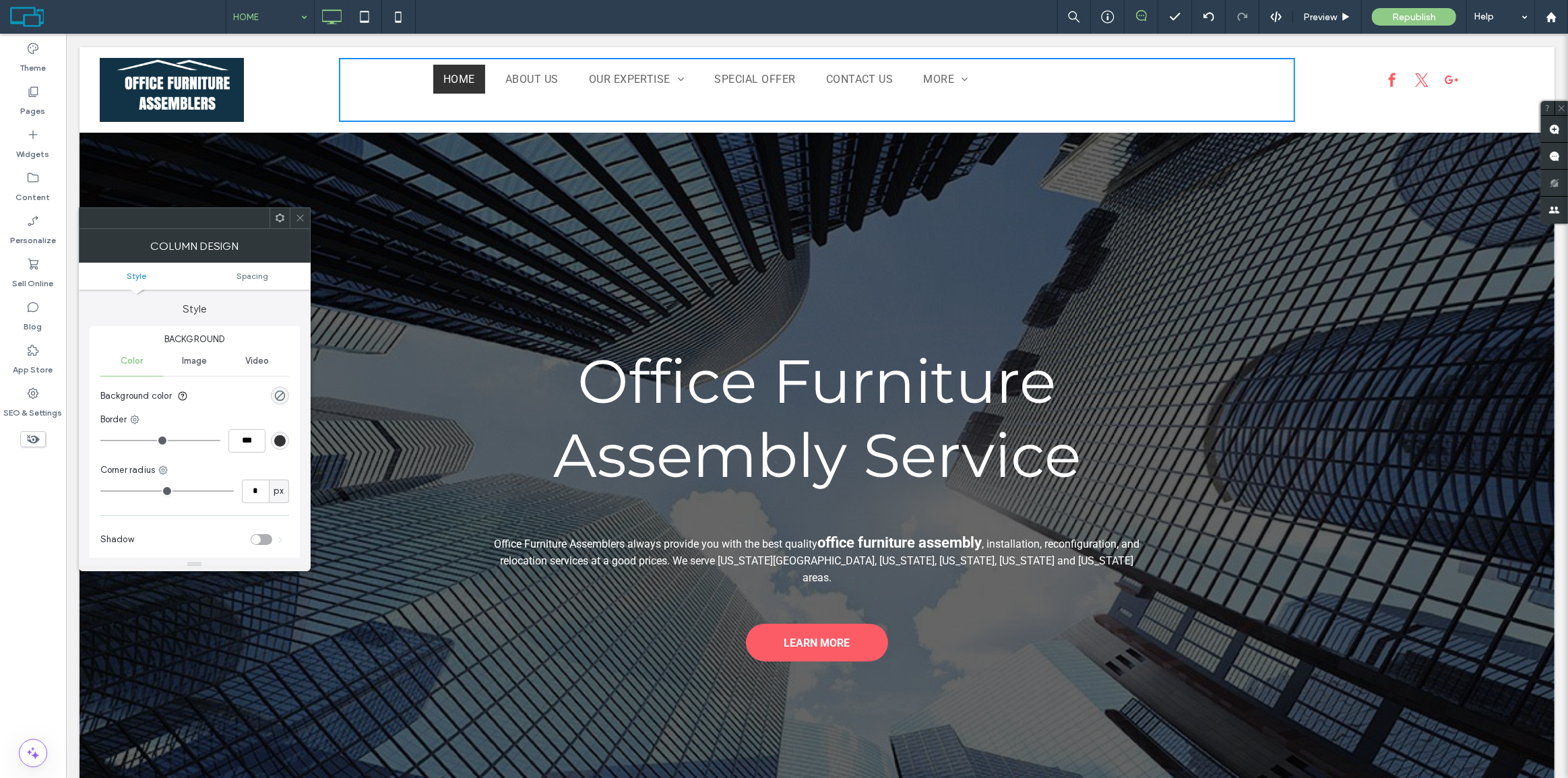
click at [298, 211] on span at bounding box center [300, 218] width 10 height 20
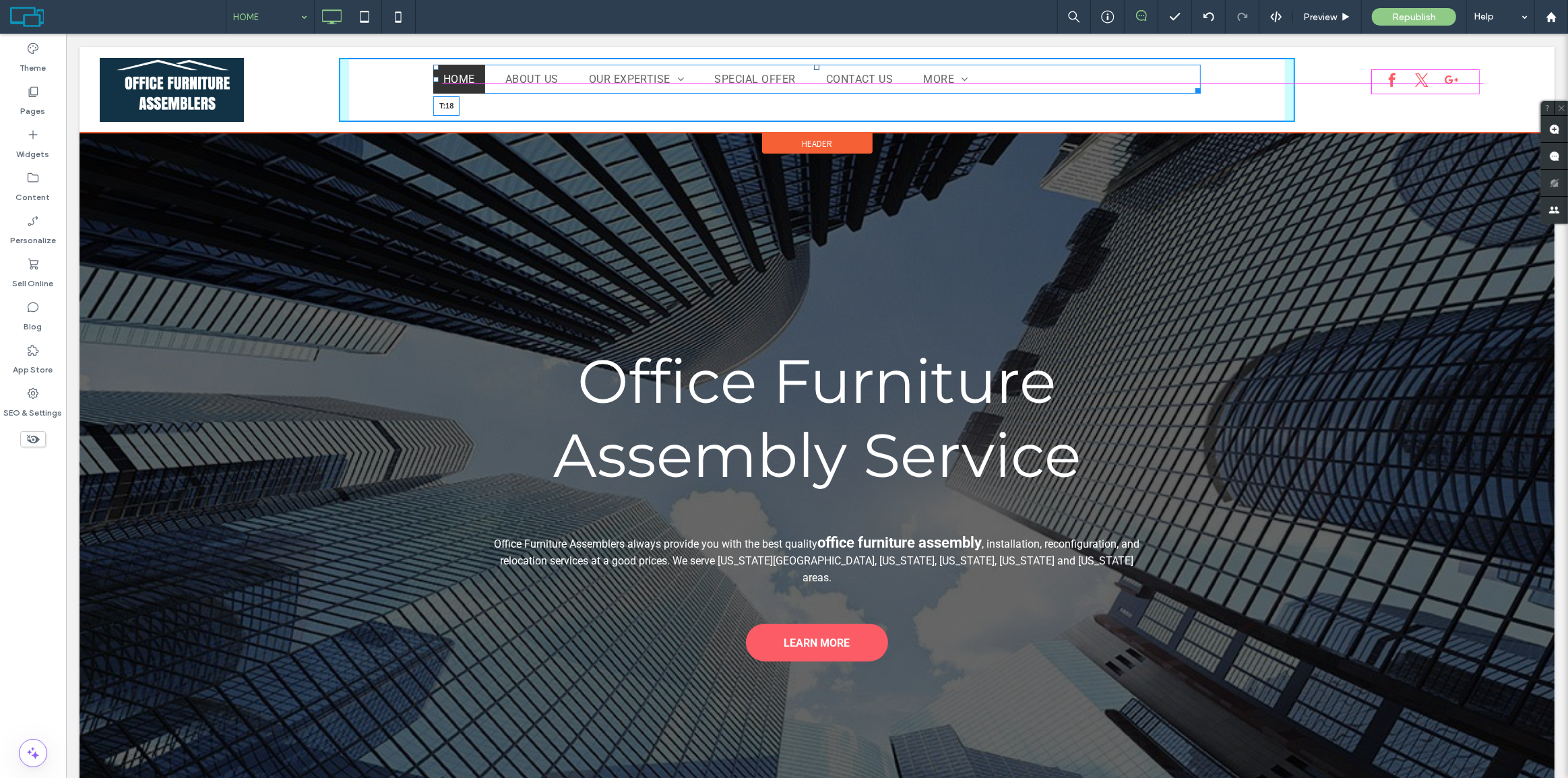
drag, startPoint x: 810, startPoint y: 67, endPoint x: 810, endPoint y: 74, distance: 7.0
click at [813, 70] on div at bounding box center [816, 68] width 6 height 6
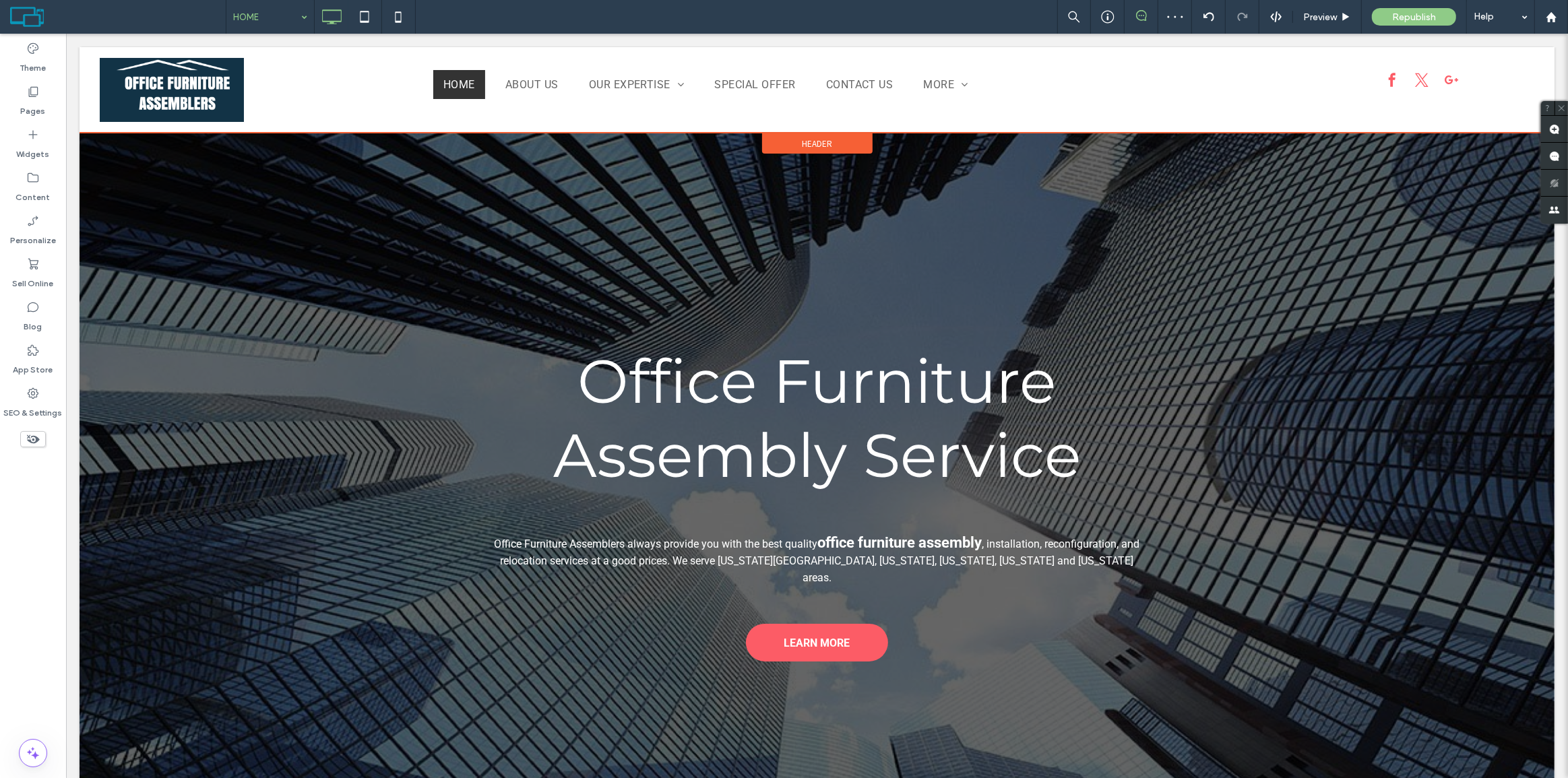
click at [809, 140] on span "Header" at bounding box center [816, 144] width 31 height 11
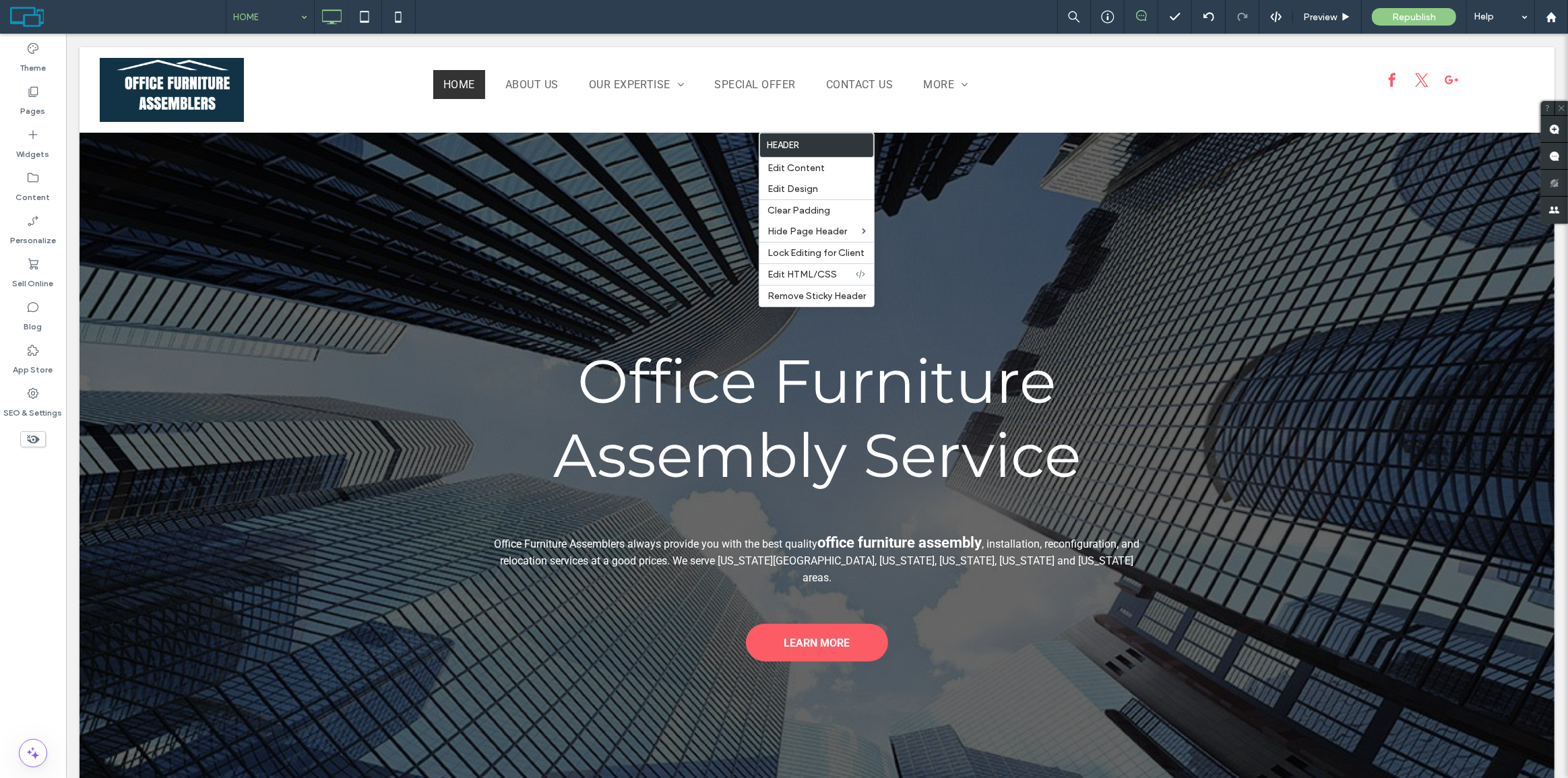
click at [600, 113] on div "HOME ABOUT US OUR EXPERTISE Office Furniture Assembly Office Cubicle Installati…" at bounding box center [816, 89] width 956 height 64
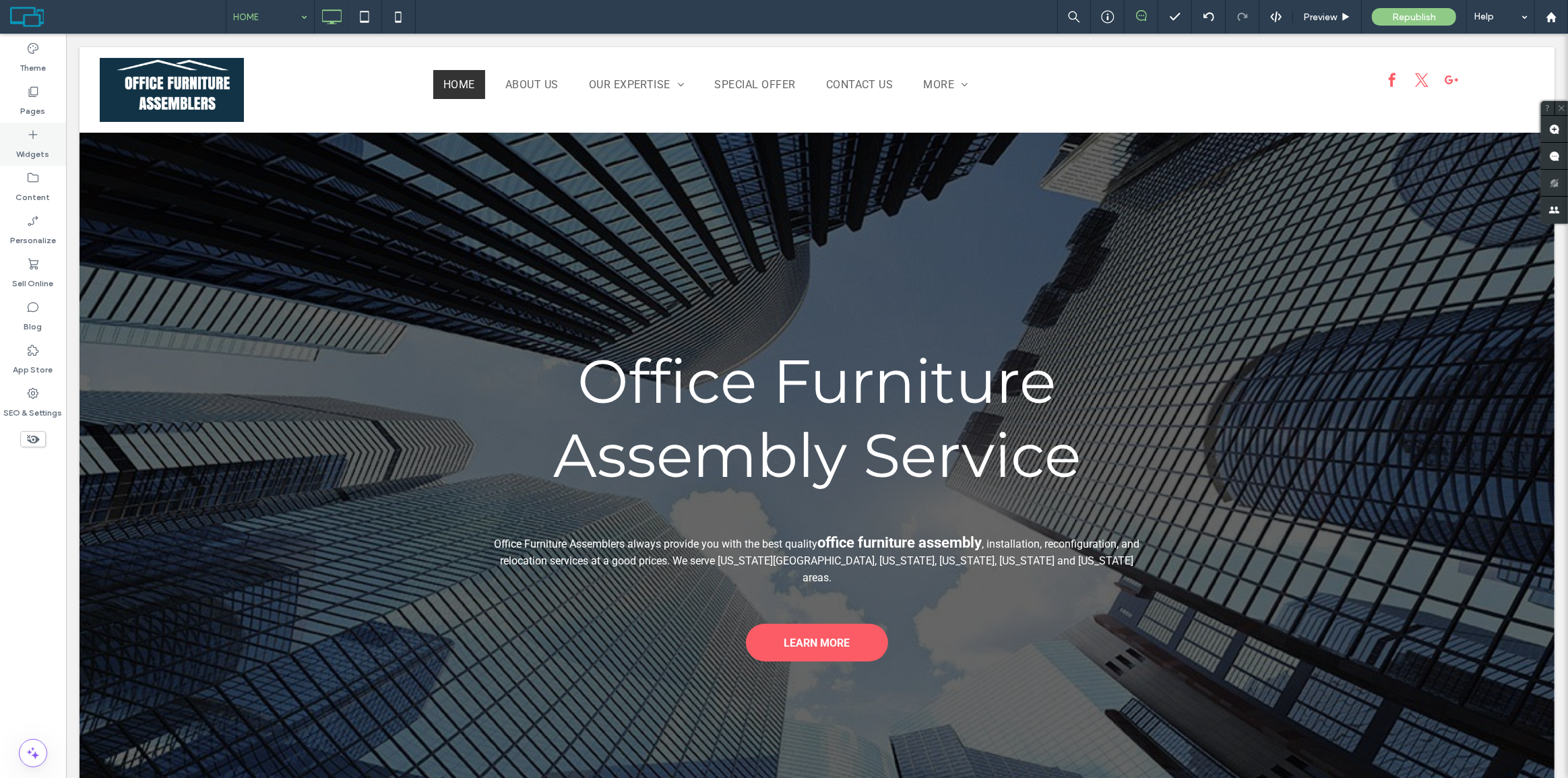
click at [31, 141] on icon at bounding box center [33, 135] width 13 height 13
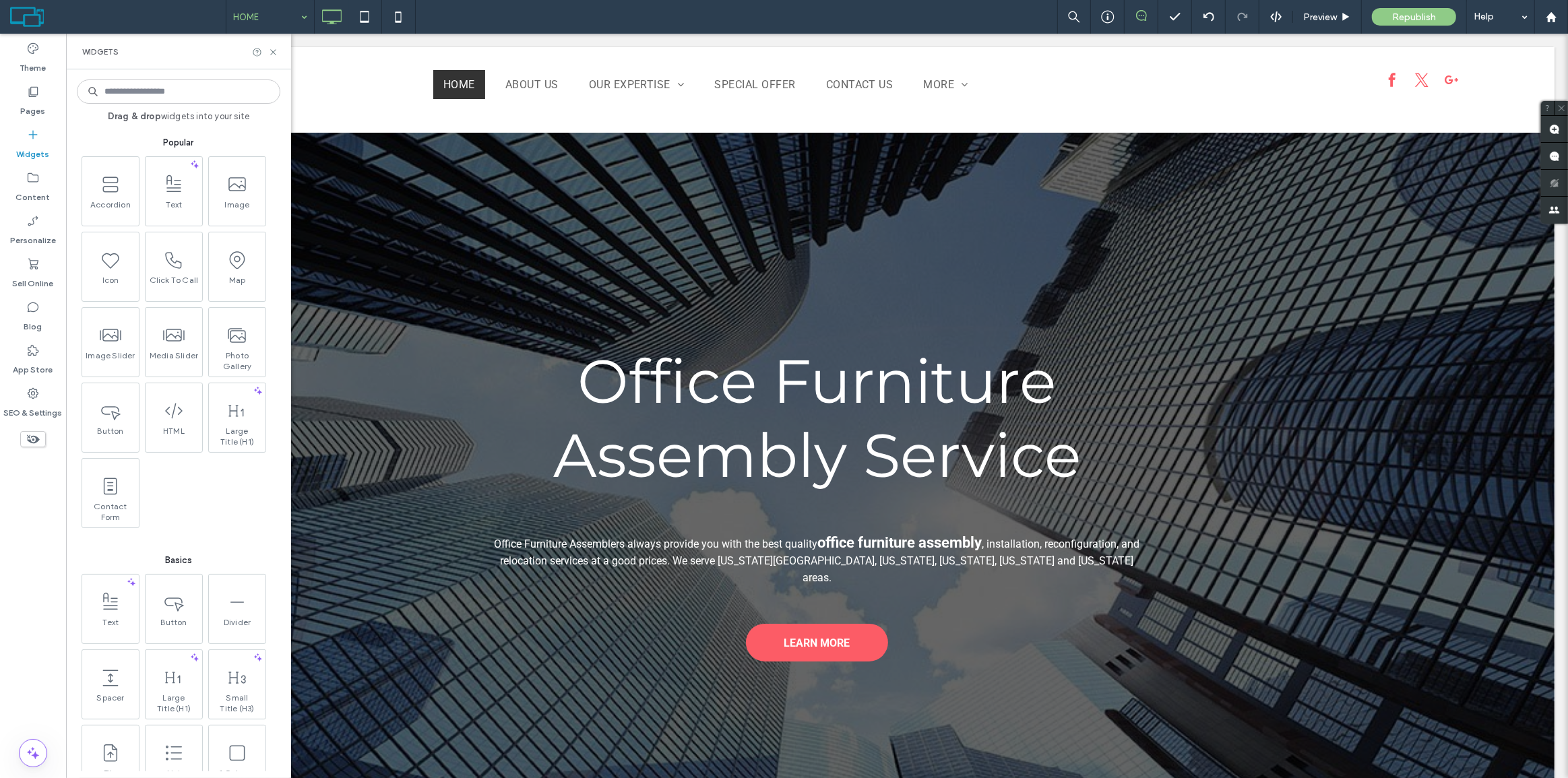
click at [151, 92] on input at bounding box center [178, 92] width 204 height 24
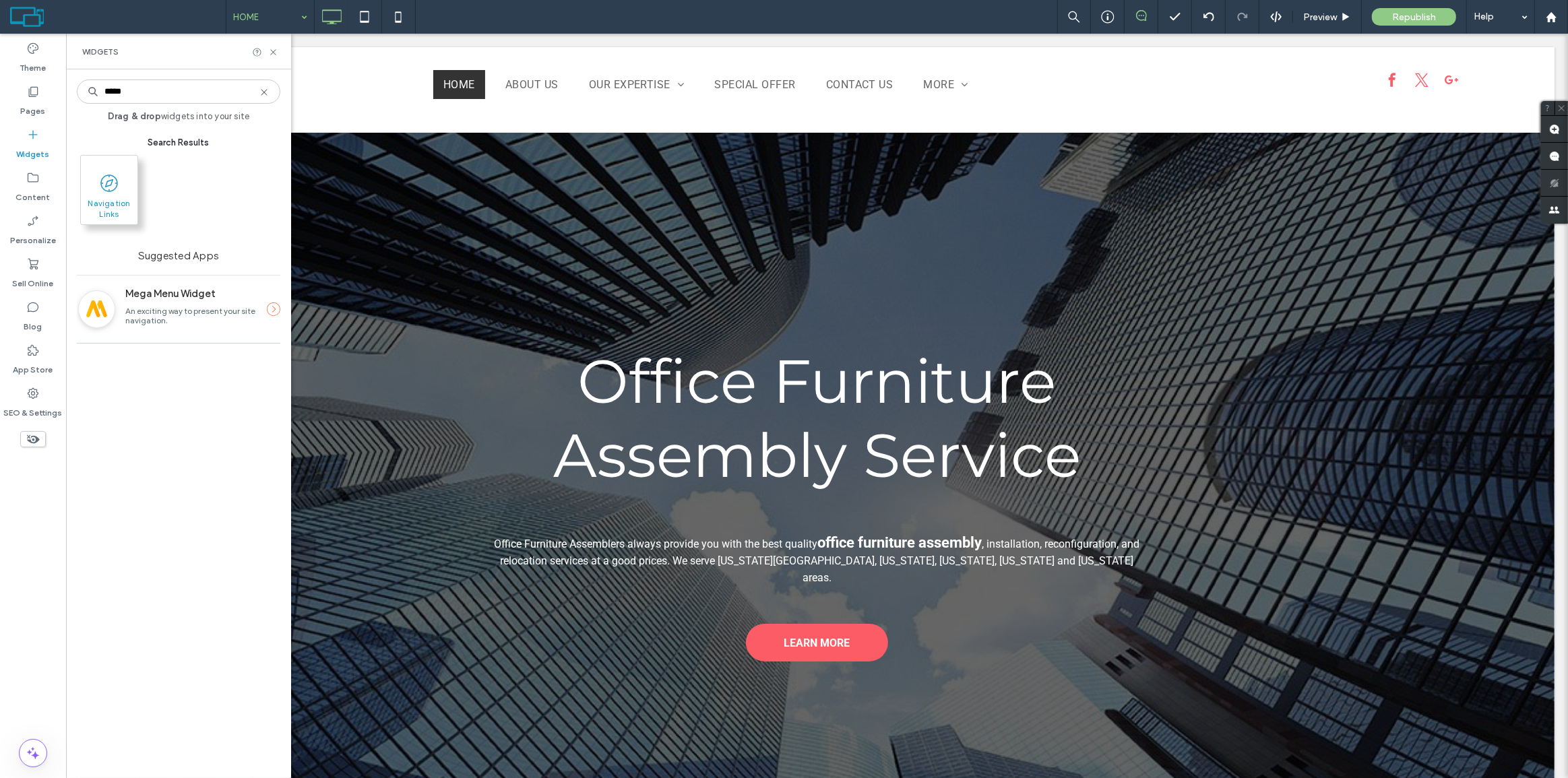
type input "*****"
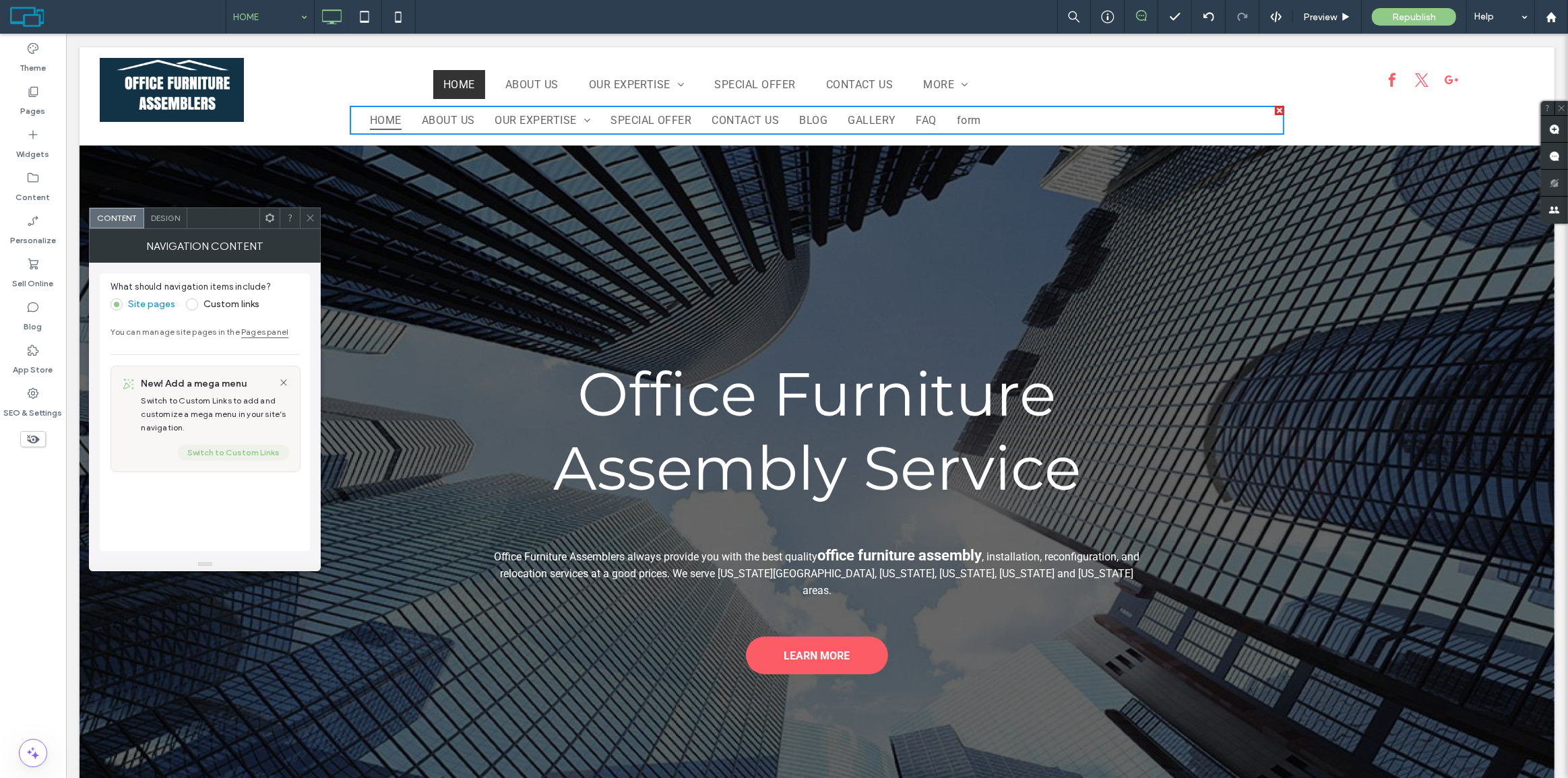
click at [234, 453] on button "Switch to Custom Links" at bounding box center [233, 452] width 112 height 16
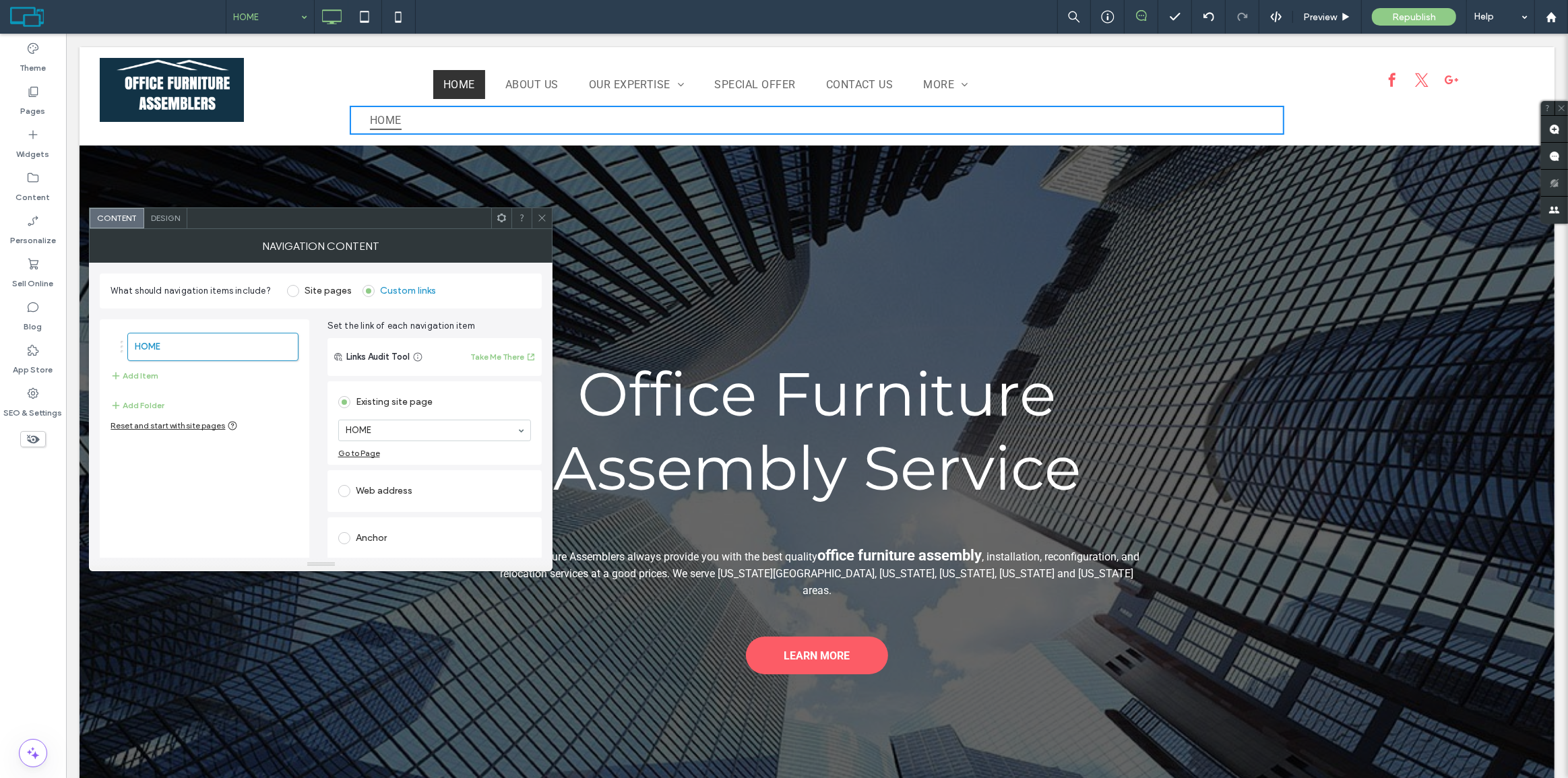
click at [188, 217] on div at bounding box center [339, 218] width 304 height 20
click at [172, 220] on span "Design" at bounding box center [164, 218] width 29 height 10
